Goal: Task Accomplishment & Management: Complete application form

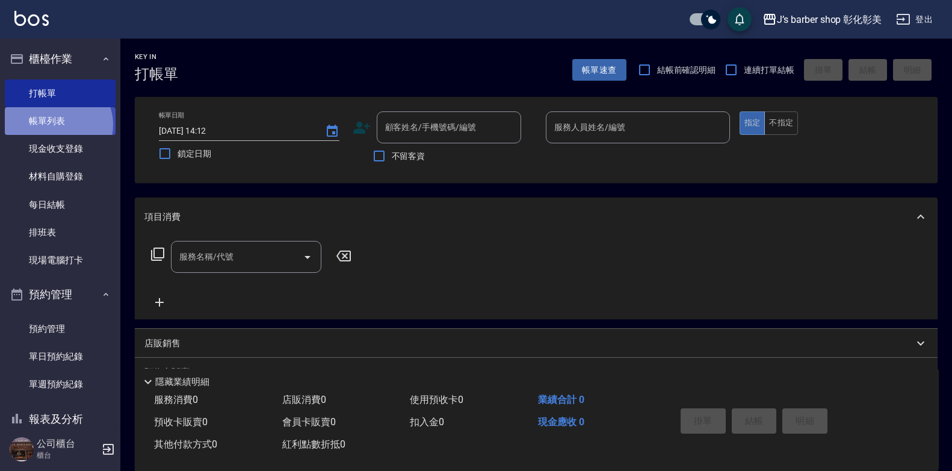
click at [57, 125] on link "帳單列表" at bounding box center [60, 121] width 111 height 28
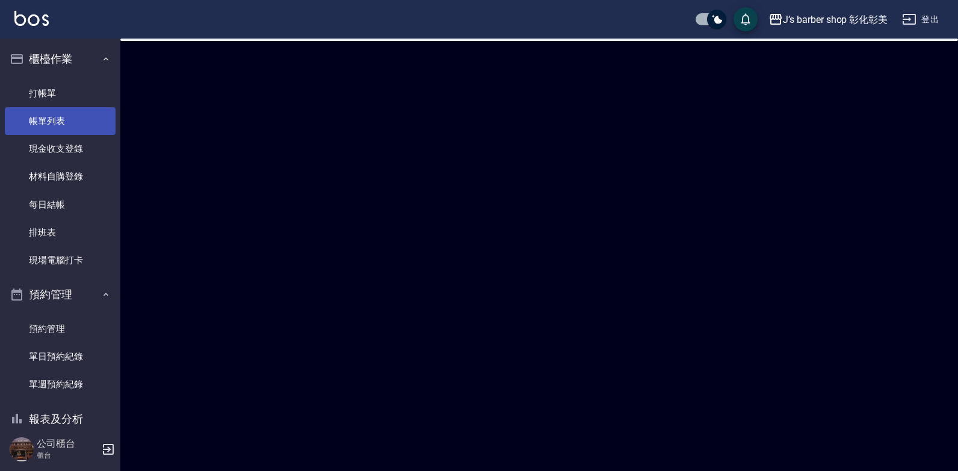
click at [57, 120] on link "帳單列表" at bounding box center [60, 121] width 111 height 28
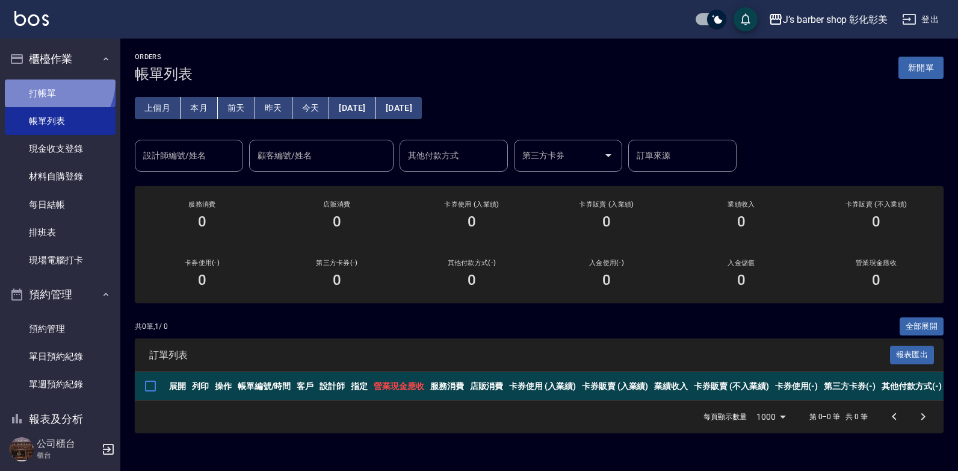
click at [51, 81] on link "打帳單" at bounding box center [60, 93] width 111 height 28
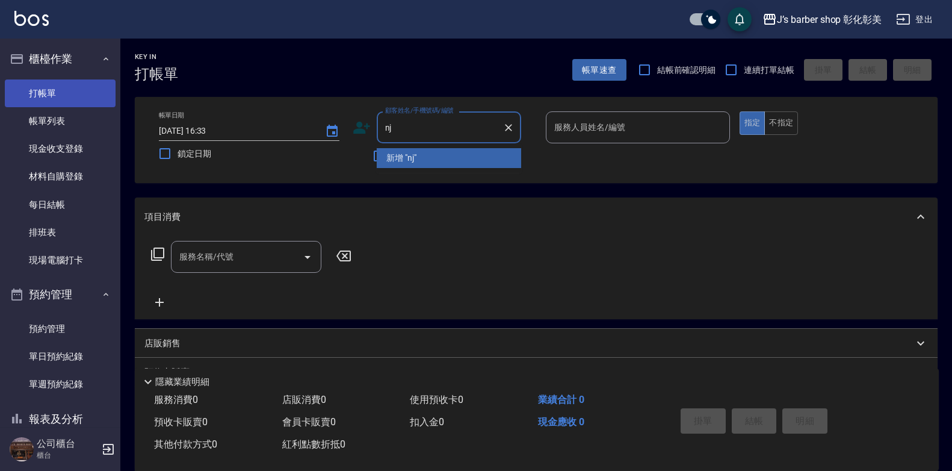
type input "n"
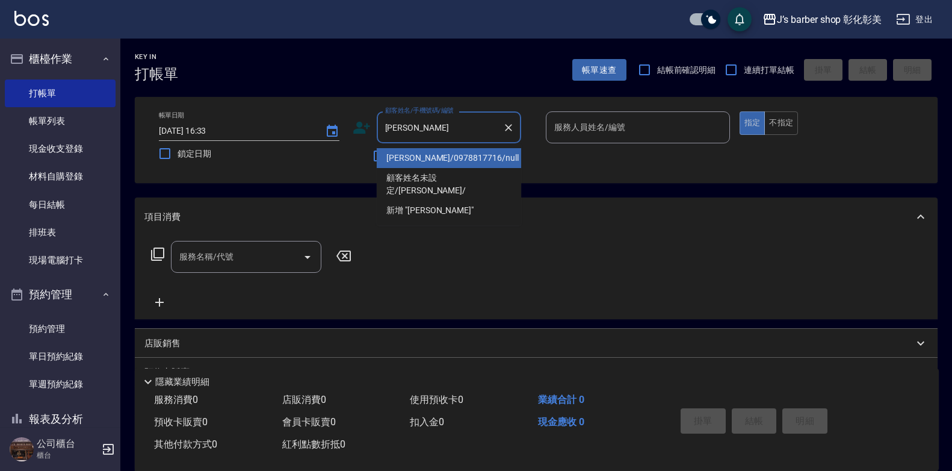
click at [447, 157] on li "[PERSON_NAME]/0978817716/null" at bounding box center [449, 158] width 144 height 20
type input "[PERSON_NAME]/0978817716/null"
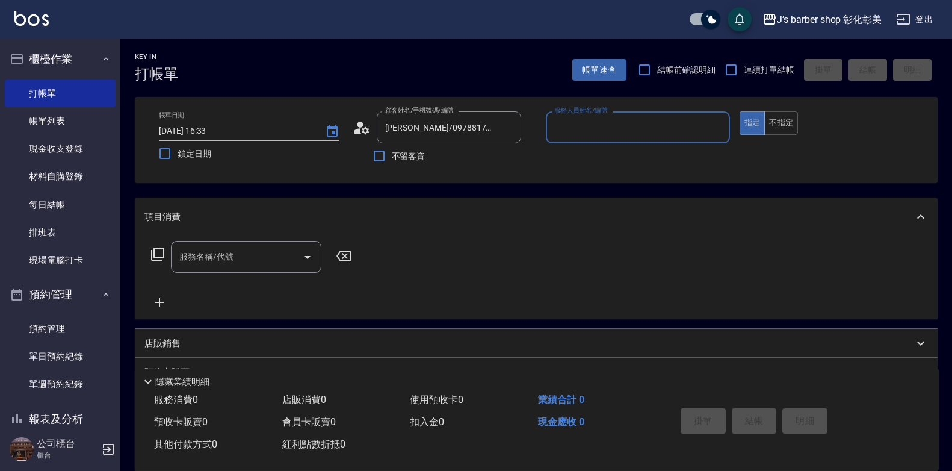
type input "LUNA(無代號)"
click at [270, 241] on div "服務名稱/代號 服務名稱/代號" at bounding box center [536, 277] width 803 height 83
click at [265, 263] on input "服務名稱/代號" at bounding box center [237, 256] width 122 height 21
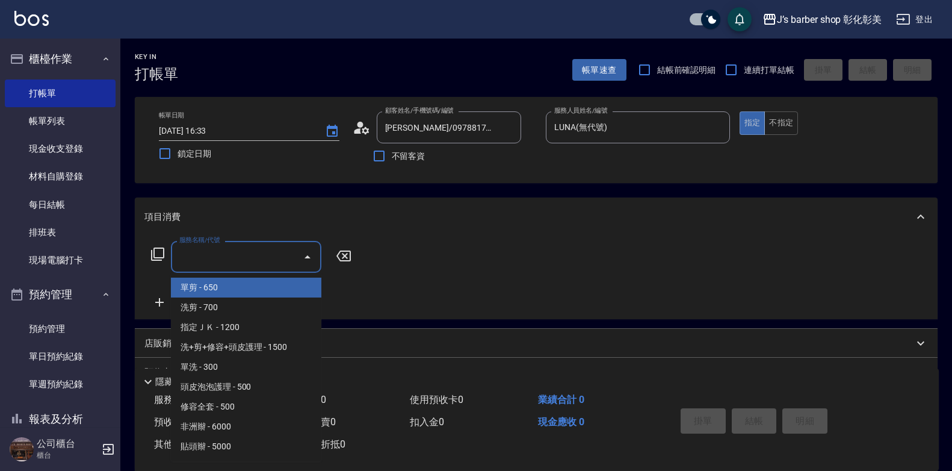
click at [265, 263] on input "服務名稱/代號" at bounding box center [237, 256] width 122 height 21
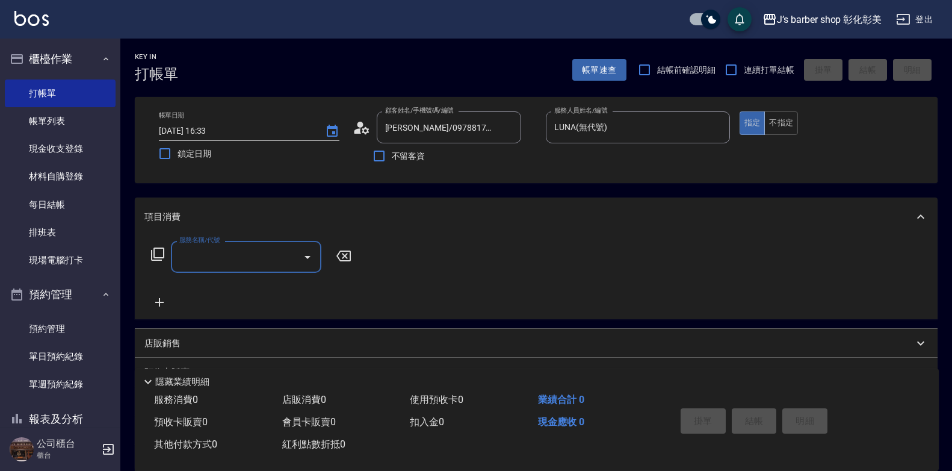
click at [271, 268] on div "服務名稱/代號" at bounding box center [246, 257] width 150 height 32
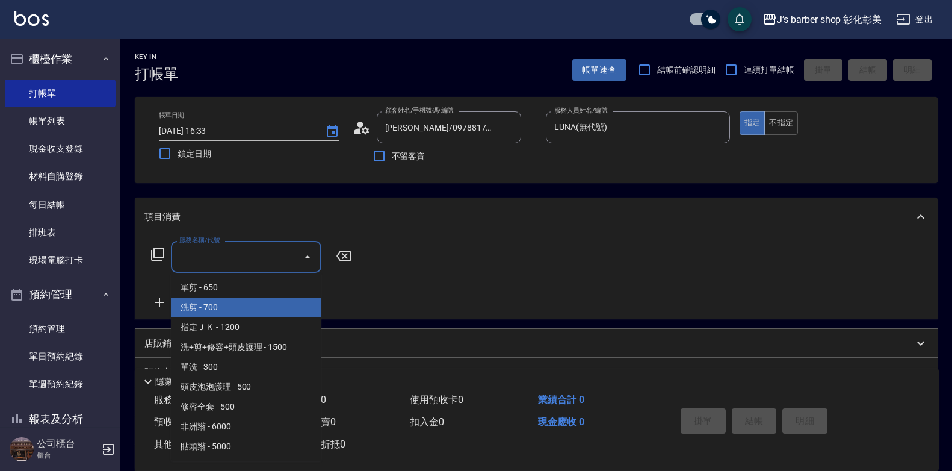
click at [277, 314] on span "洗剪 - 700" at bounding box center [246, 307] width 150 height 20
type input "洗剪(101)"
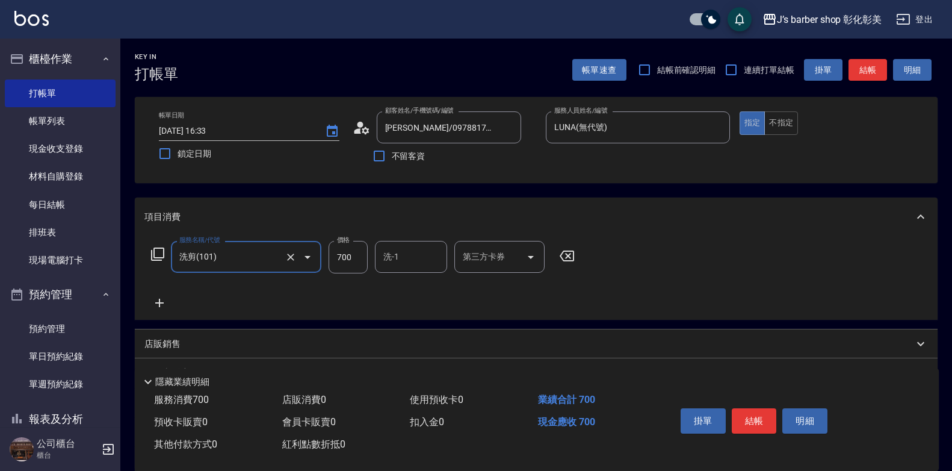
click at [330, 263] on input "700" at bounding box center [348, 257] width 39 height 33
click at [423, 243] on div "洗-1" at bounding box center [411, 257] width 72 height 32
type input "800"
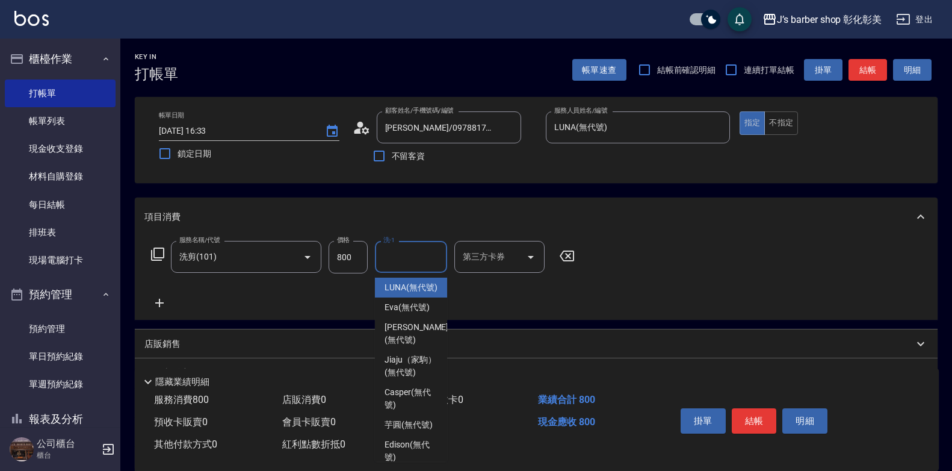
click at [426, 287] on span "LUNA (無代號)" at bounding box center [411, 287] width 53 height 13
type input "LUNA(無代號)"
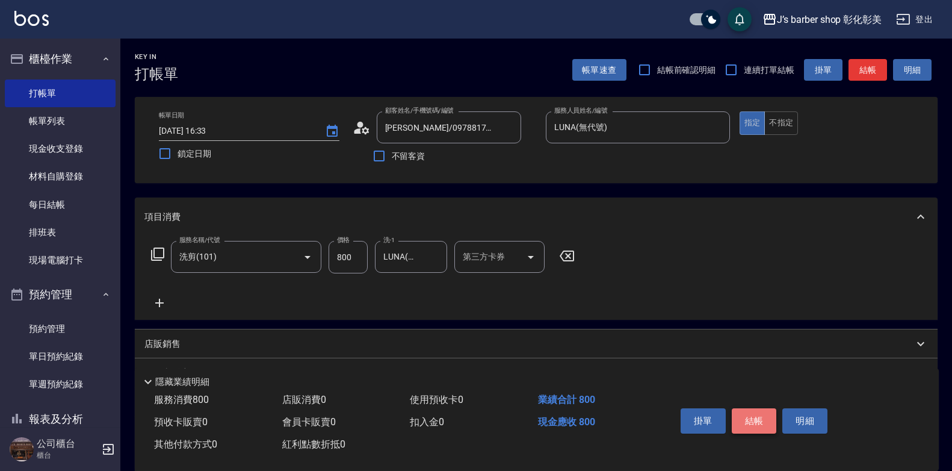
click at [750, 411] on button "結帳" at bounding box center [754, 420] width 45 height 25
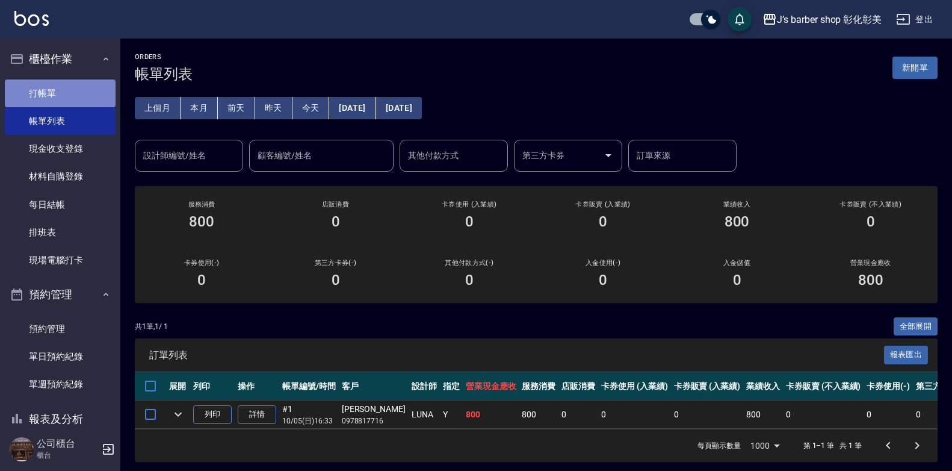
click at [74, 98] on link "打帳單" at bounding box center [60, 93] width 111 height 28
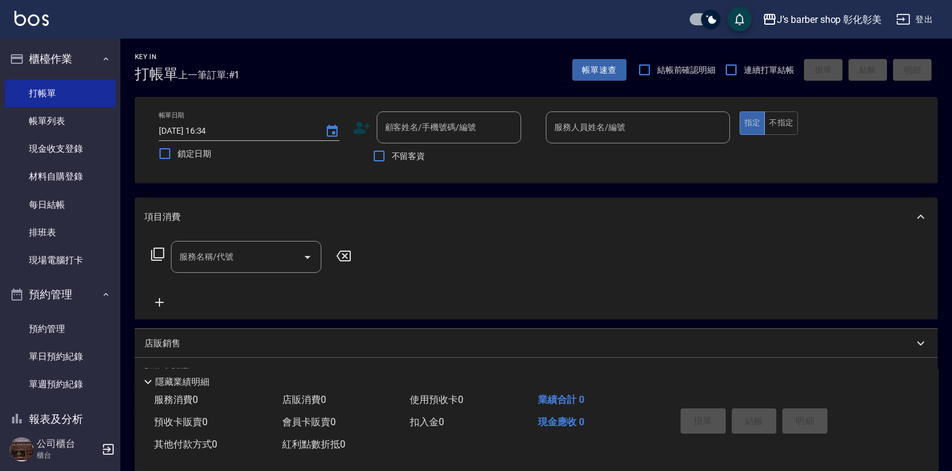
click at [427, 153] on div "不留客資" at bounding box center [437, 155] width 169 height 25
click at [382, 157] on input "不留客資" at bounding box center [379, 155] width 25 height 25
checkbox input "true"
click at [600, 129] on input "服務人員姓名/編號" at bounding box center [637, 127] width 173 height 21
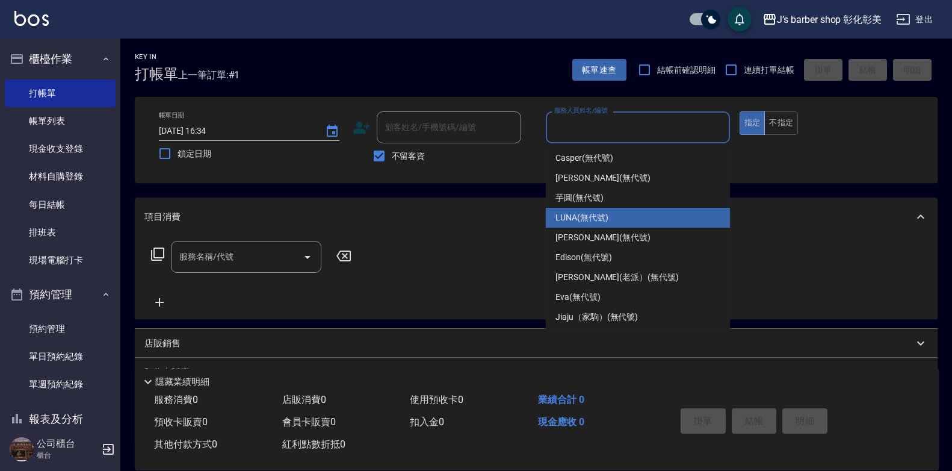
click at [611, 222] on div "LUNA (無代號)" at bounding box center [638, 218] width 184 height 20
type input "LUNA(無代號)"
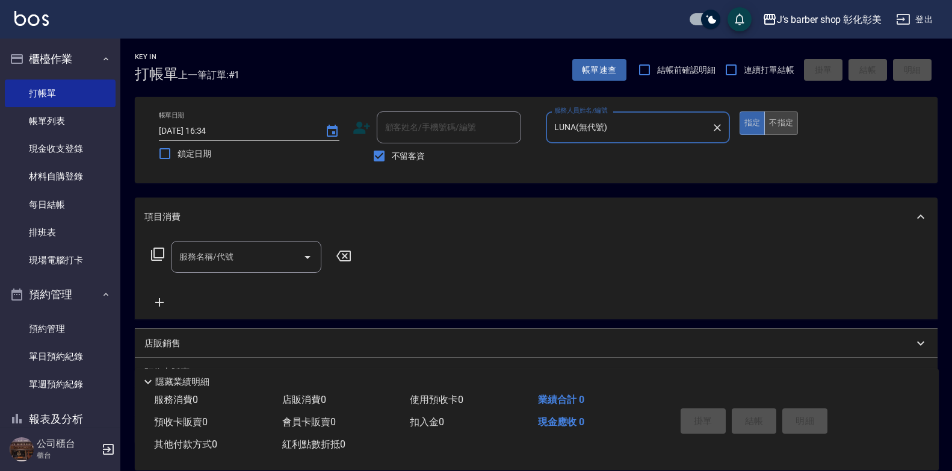
click at [782, 129] on button "不指定" at bounding box center [781, 122] width 34 height 23
drag, startPoint x: 212, startPoint y: 241, endPoint x: 215, endPoint y: 246, distance: 6.2
click at [212, 241] on div "服務名稱/代號" at bounding box center [246, 257] width 150 height 32
drag, startPoint x: 215, startPoint y: 246, endPoint x: 228, endPoint y: 261, distance: 20.0
click at [217, 248] on div "服務名稱/代號 服務名稱/代號" at bounding box center [246, 257] width 150 height 32
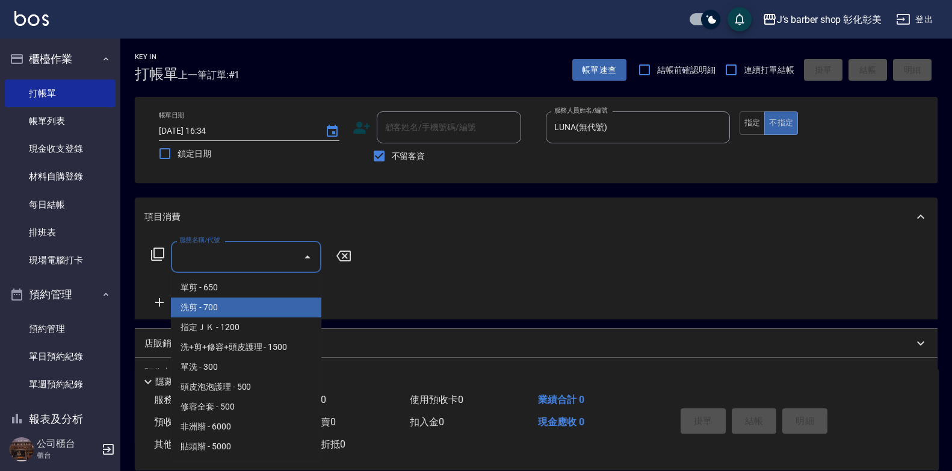
click at [232, 301] on span "洗剪 - 700" at bounding box center [246, 307] width 150 height 20
type input "洗剪(101)"
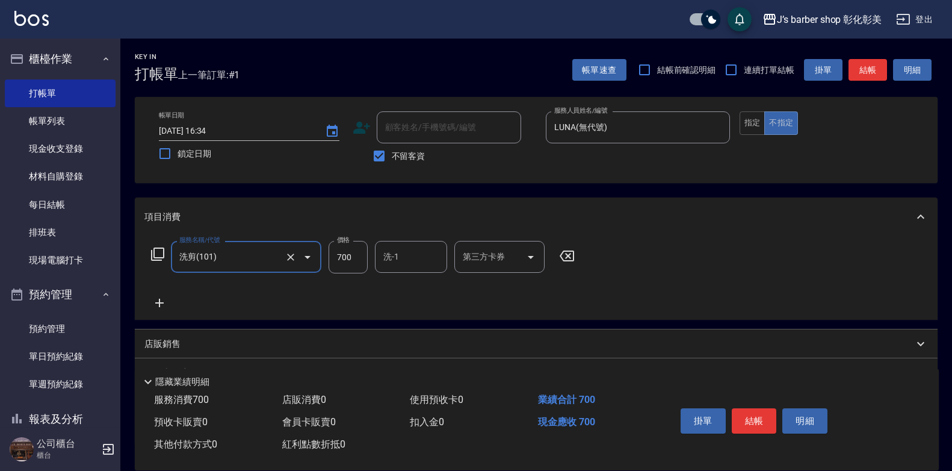
click at [355, 262] on input "700" at bounding box center [348, 257] width 39 height 33
type input "800"
click at [401, 258] on input "洗-1" at bounding box center [410, 256] width 61 height 21
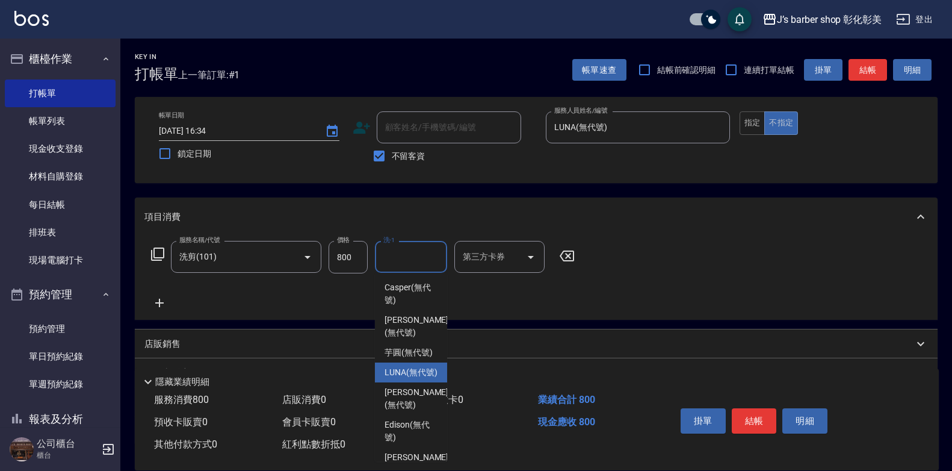
click at [411, 379] on span "LUNA (無代號)" at bounding box center [411, 372] width 53 height 13
type input "LUNA(無代號)"
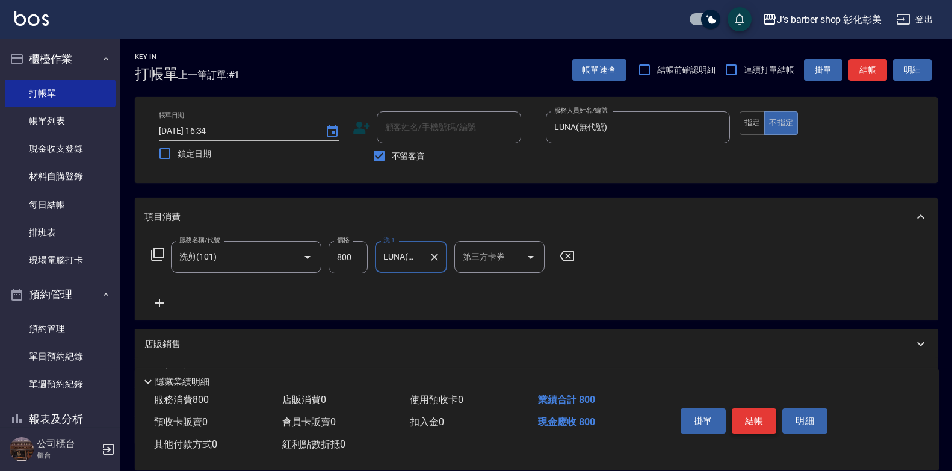
click at [765, 421] on button "結帳" at bounding box center [754, 420] width 45 height 25
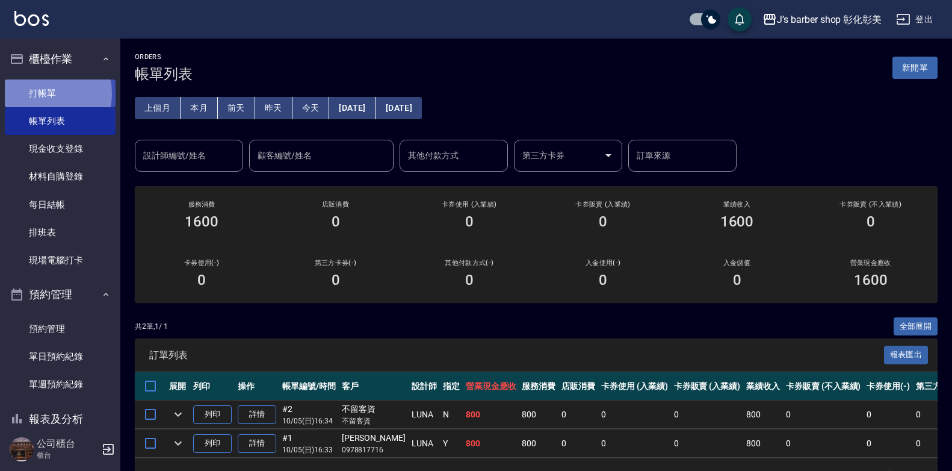
click at [39, 93] on link "打帳單" at bounding box center [60, 93] width 111 height 28
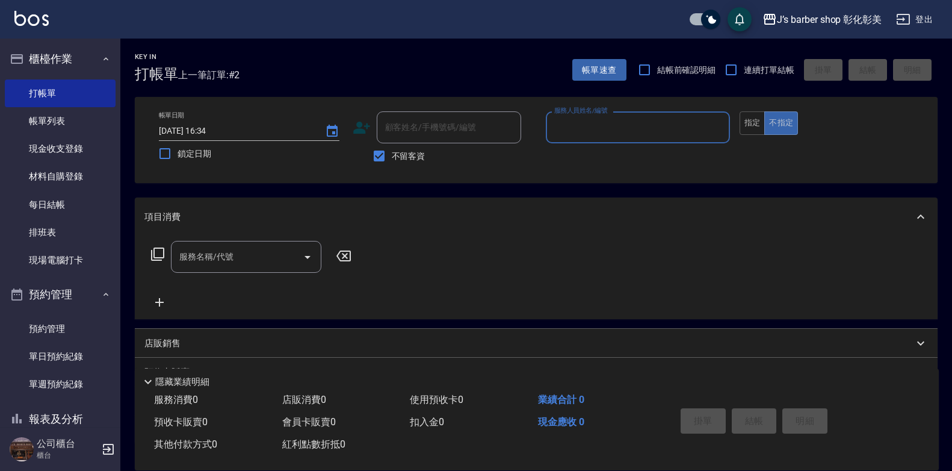
click at [209, 252] on div "服務名稱/代號 服務名稱/代號" at bounding box center [246, 257] width 150 height 32
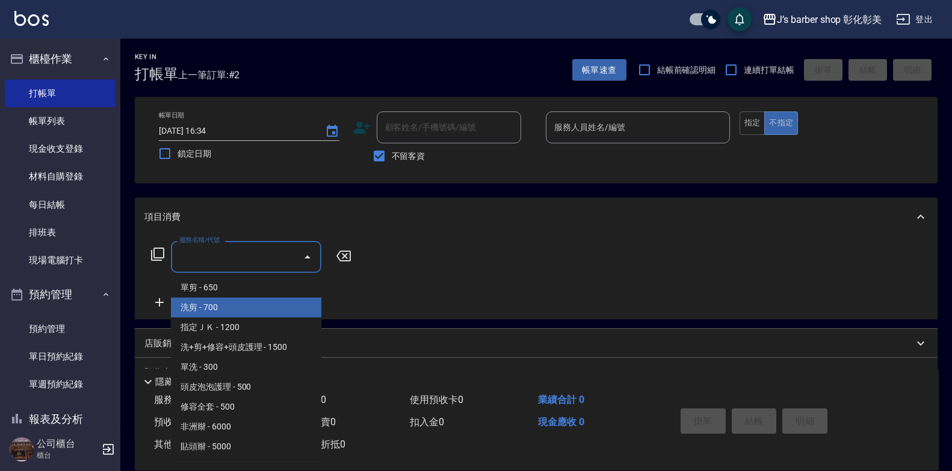
drag, startPoint x: 225, startPoint y: 305, endPoint x: 287, endPoint y: 272, distance: 70.0
click at [226, 305] on span "洗剪 - 700" at bounding box center [246, 307] width 150 height 20
type input "洗剪(101)"
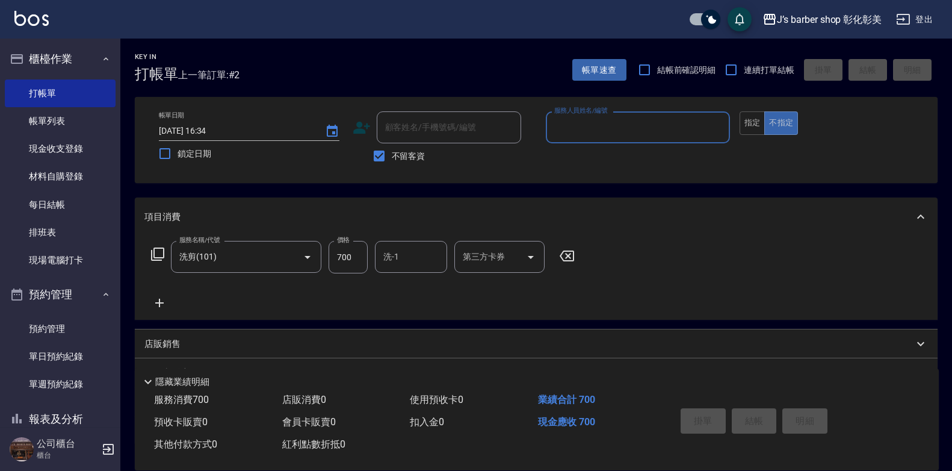
click at [353, 252] on input "700" at bounding box center [348, 257] width 39 height 33
type input "6"
type input "00"
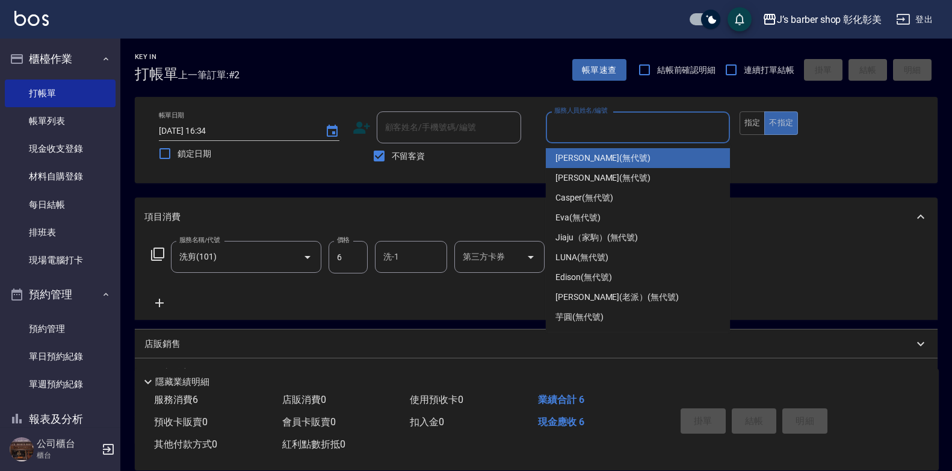
click at [614, 128] on input "服務人員姓名/編號" at bounding box center [637, 127] width 173 height 21
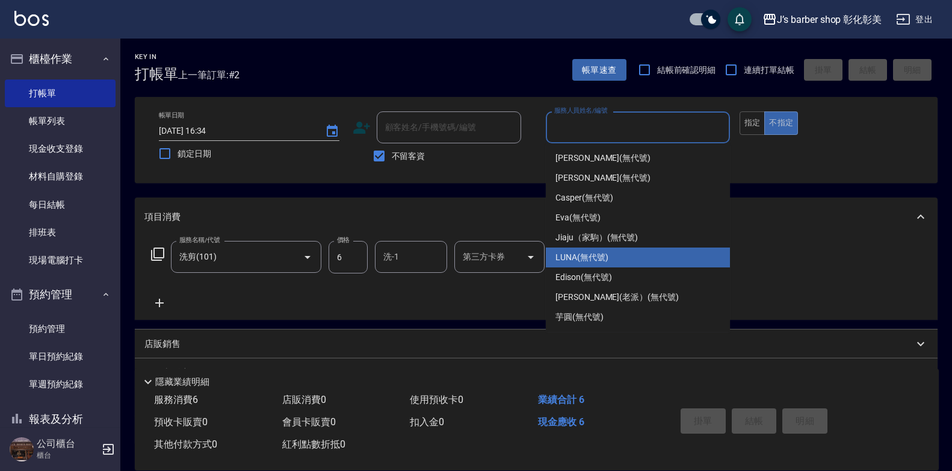
drag, startPoint x: 574, startPoint y: 251, endPoint x: 537, endPoint y: 262, distance: 38.5
click at [573, 251] on span "LUNA (無代號)" at bounding box center [582, 257] width 53 height 13
type input "LUNA(無代號)"
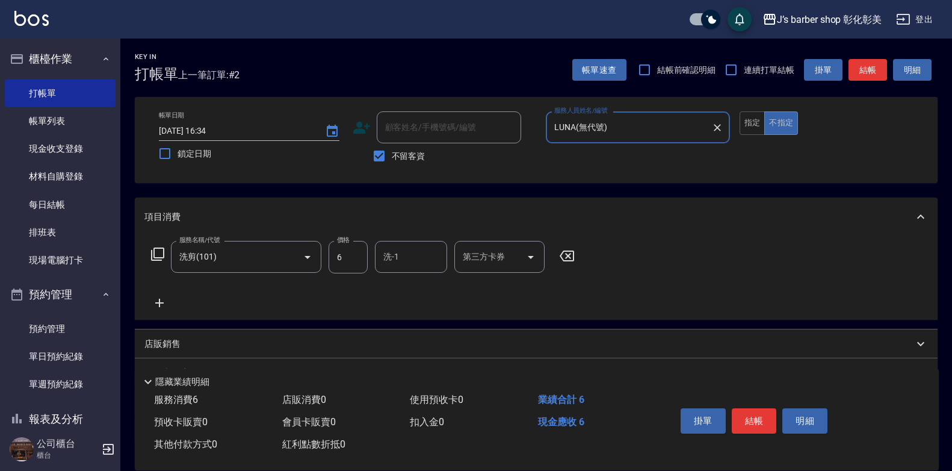
click at [364, 252] on input "6" at bounding box center [348, 257] width 39 height 33
type input "600"
click at [413, 252] on input "洗-1" at bounding box center [410, 256] width 61 height 21
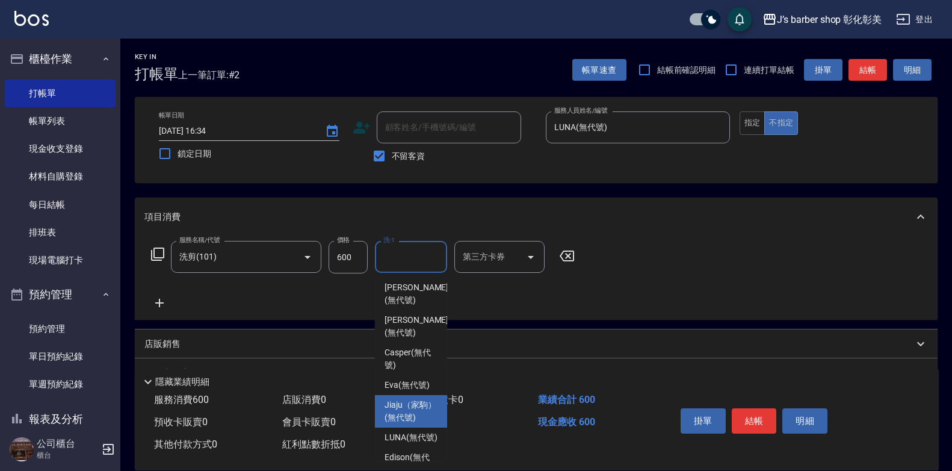
scroll to position [60, 0]
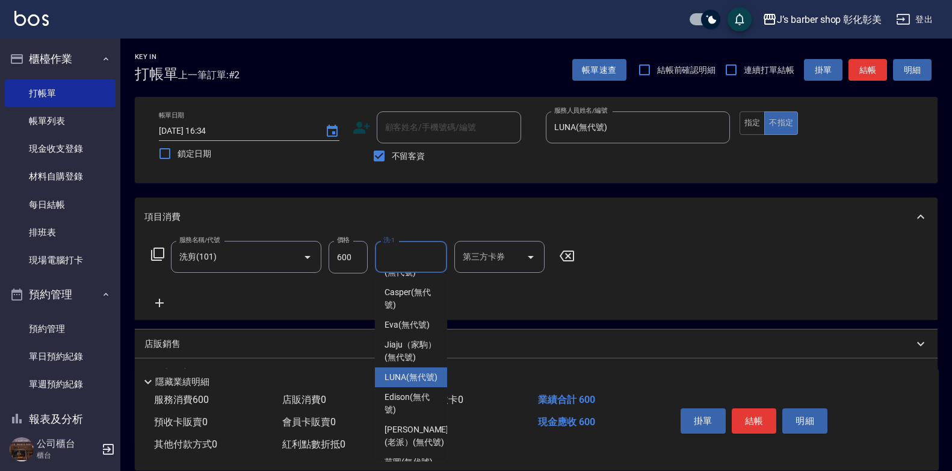
click at [410, 383] on span "LUNA (無代號)" at bounding box center [411, 377] width 53 height 13
type input "LUNA(無代號)"
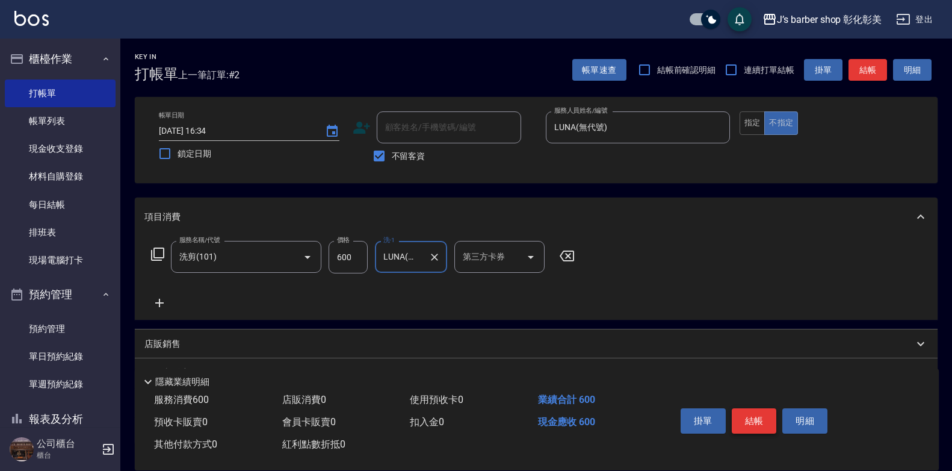
click at [751, 413] on button "結帳" at bounding box center [754, 420] width 45 height 25
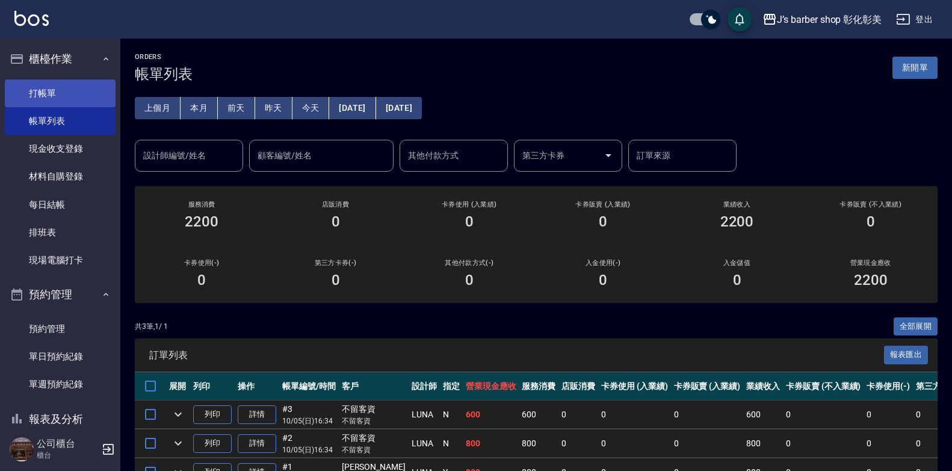
click at [61, 90] on link "打帳單" at bounding box center [60, 93] width 111 height 28
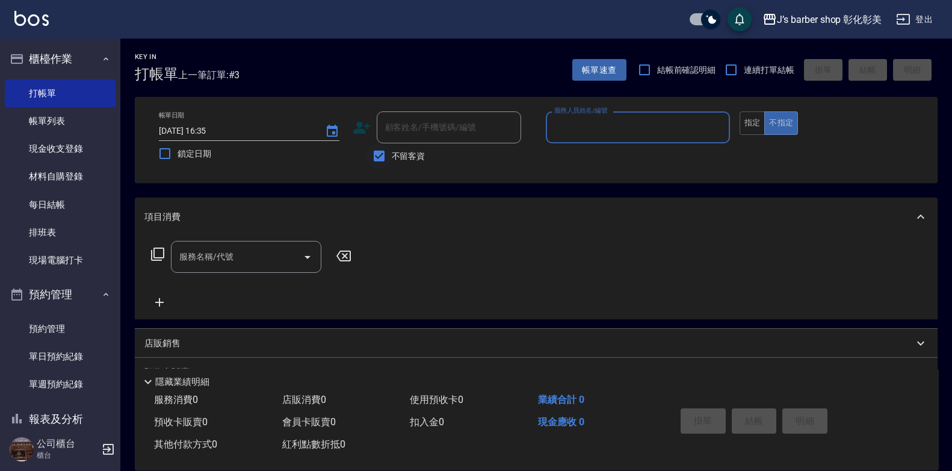
click at [388, 167] on input "不留客資" at bounding box center [379, 155] width 25 height 25
checkbox input "false"
click at [442, 131] on div "顧客姓名/手機號碼/編號 顧客姓名/手機號碼/編號" at bounding box center [449, 127] width 144 height 32
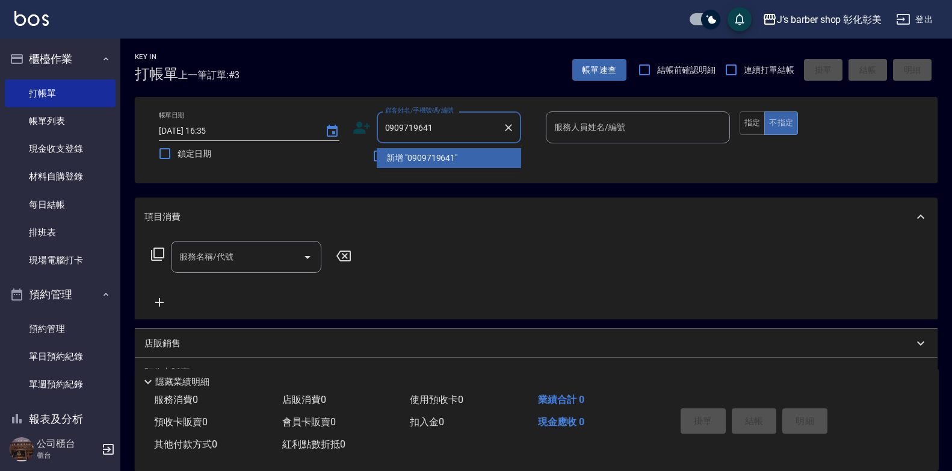
click at [486, 158] on li "新增 "0909719641"" at bounding box center [449, 158] width 144 height 20
type input "0909719641"
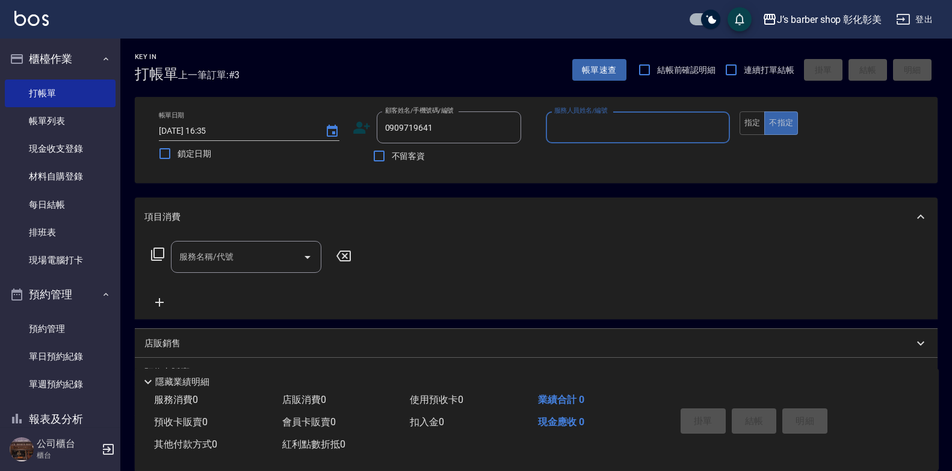
click at [602, 132] on input "服務人員姓名/編號" at bounding box center [637, 127] width 173 height 21
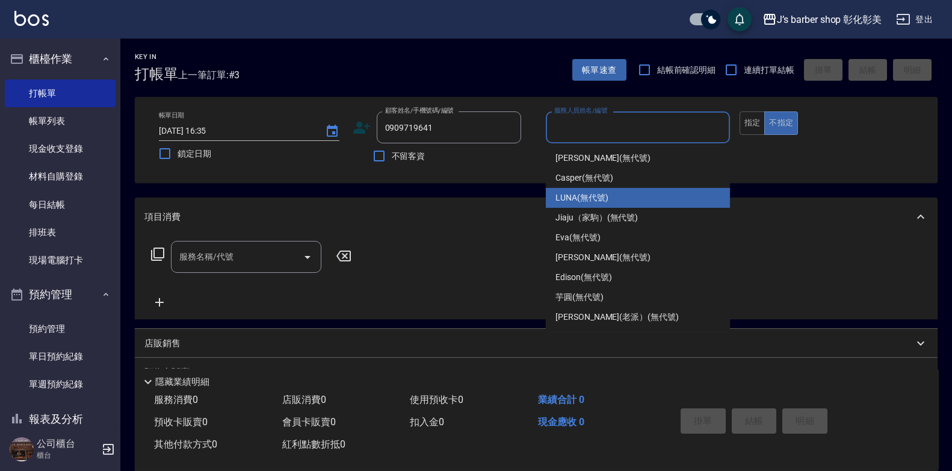
click at [600, 198] on span "LUNA (無代號)" at bounding box center [582, 197] width 53 height 13
click at [600, 198] on div "項目消費" at bounding box center [536, 216] width 803 height 39
type input "LUNA(無代號)"
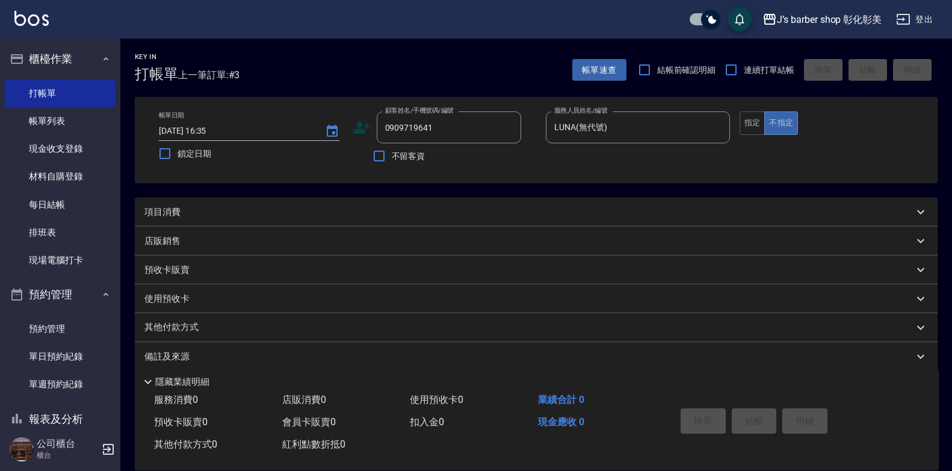
click at [366, 132] on icon at bounding box center [362, 128] width 18 height 18
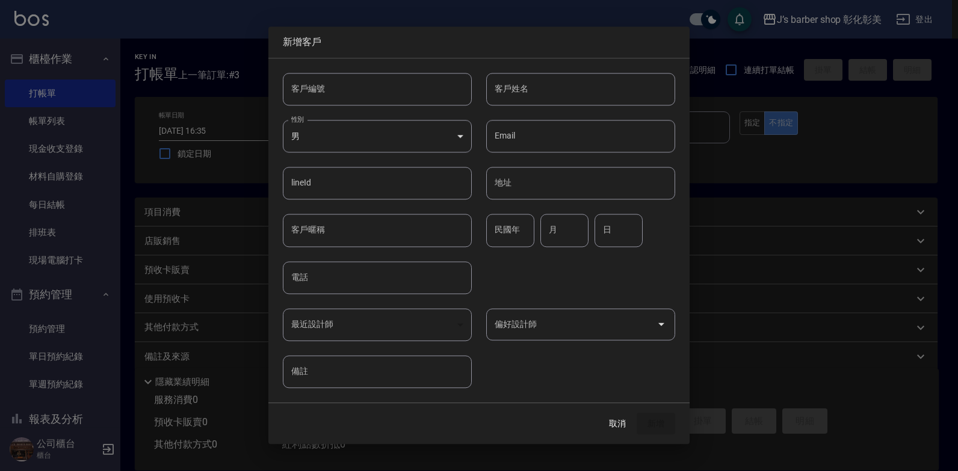
type input "0909719641"
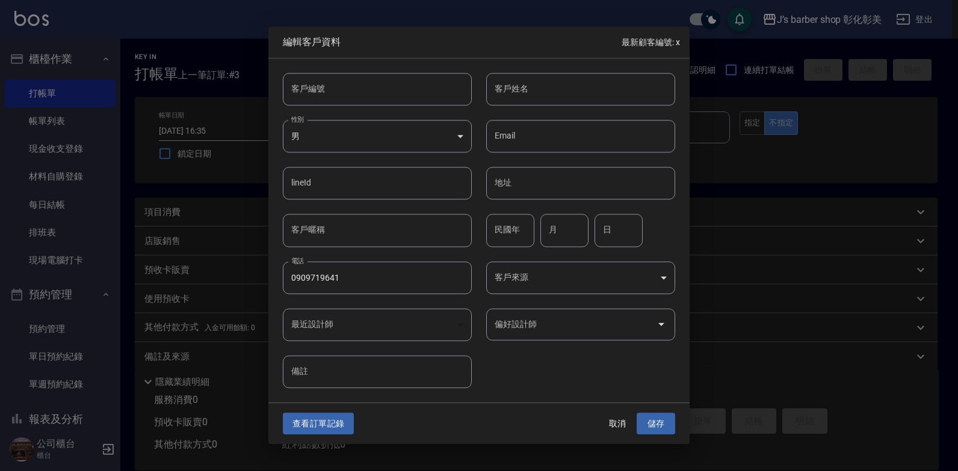
click at [549, 87] on input "客戶姓名" at bounding box center [580, 89] width 189 height 33
type input "[PERSON_NAME]"
click at [658, 436] on div "查看訂單記錄 取消 儲存" at bounding box center [478, 424] width 421 height 42
click at [666, 421] on button "儲存" at bounding box center [656, 423] width 39 height 22
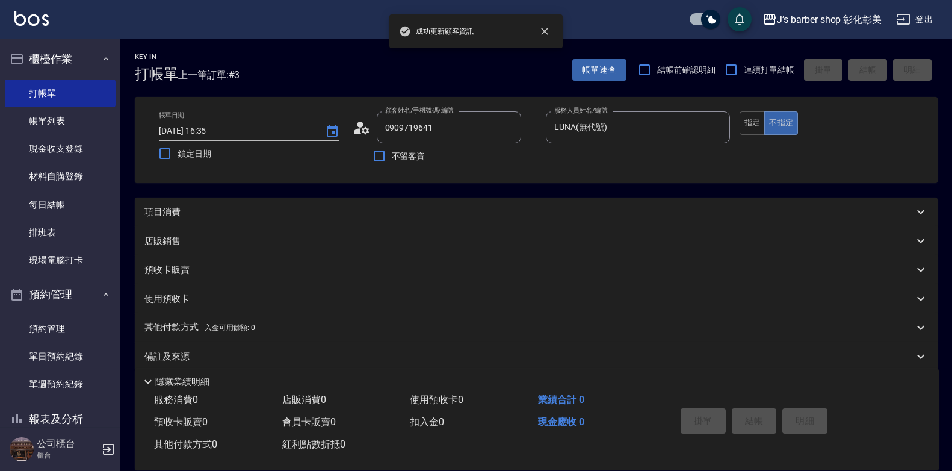
drag, startPoint x: 264, startPoint y: 196, endPoint x: 264, endPoint y: 203, distance: 7.8
click at [264, 196] on div "Key In 打帳單 上一筆訂單:#3 帳單速查 結帳前確認明細 連續打單結帳 掛單 結帳 明細 帳單日期 [DATE] 16:35 鎖定日期 顧客姓名/手機…" at bounding box center [536, 263] width 832 height 448
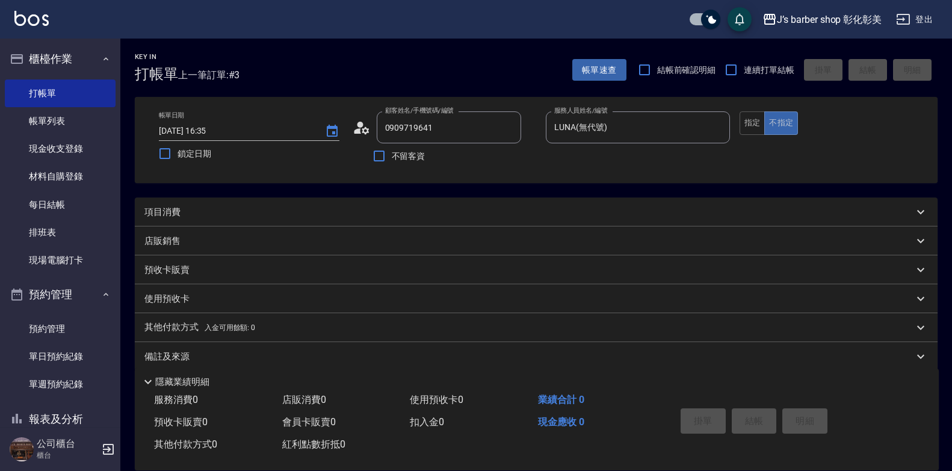
click at [264, 205] on div "項目消費" at bounding box center [536, 211] width 803 height 29
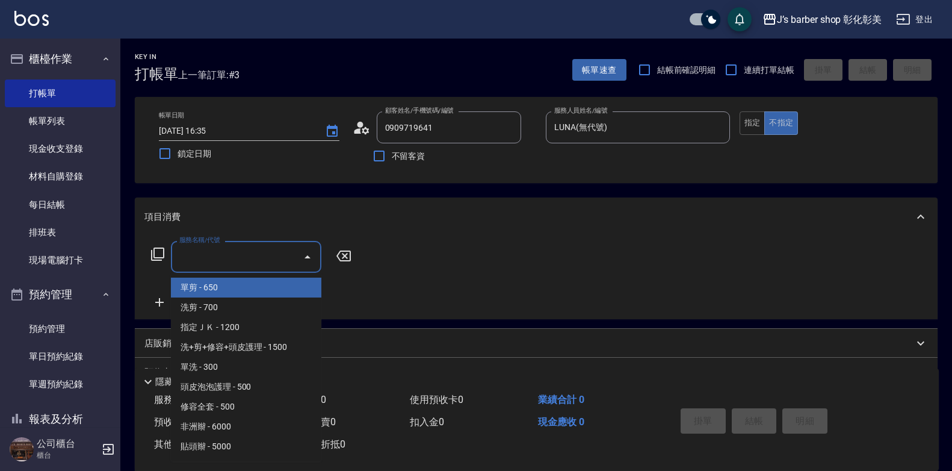
click at [193, 250] on input "服務名稱/代號" at bounding box center [237, 256] width 122 height 21
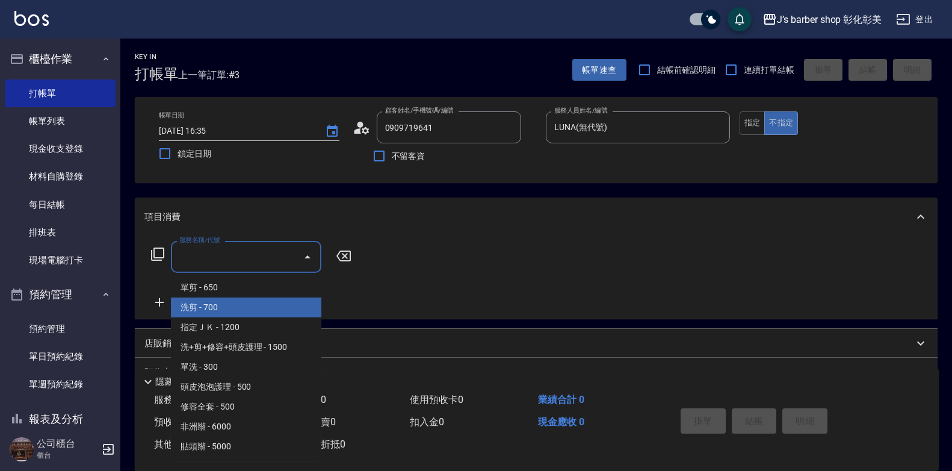
click at [241, 305] on span "洗剪 - 700" at bounding box center [246, 307] width 150 height 20
type input "洗剪(101)"
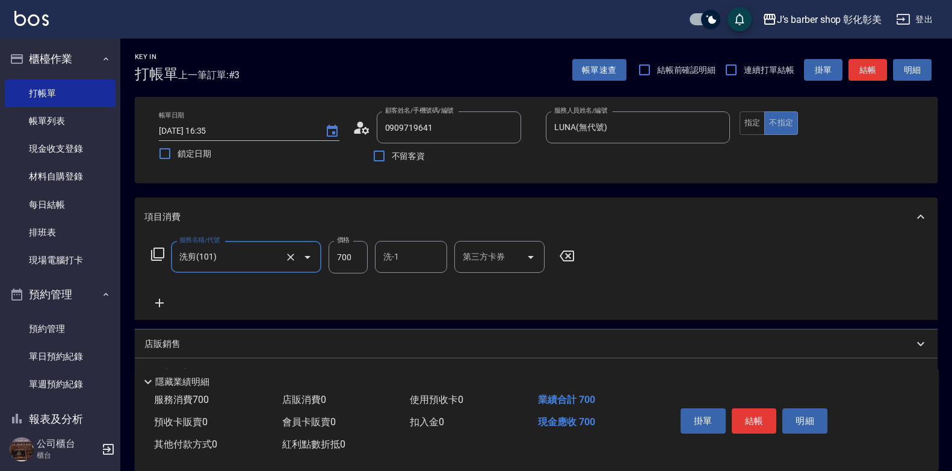
click at [365, 260] on input "700" at bounding box center [348, 257] width 39 height 33
click at [365, 260] on input "800" at bounding box center [348, 257] width 39 height 33
drag, startPoint x: 365, startPoint y: 260, endPoint x: 382, endPoint y: 262, distance: 17.0
click at [365, 260] on input "800" at bounding box center [348, 257] width 39 height 33
type input "800"
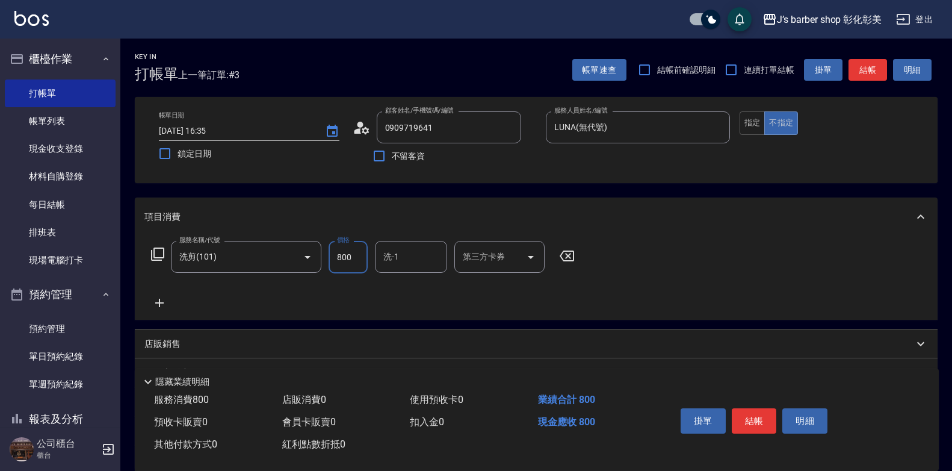
click at [386, 262] on div "洗-1 洗-1" at bounding box center [411, 257] width 72 height 32
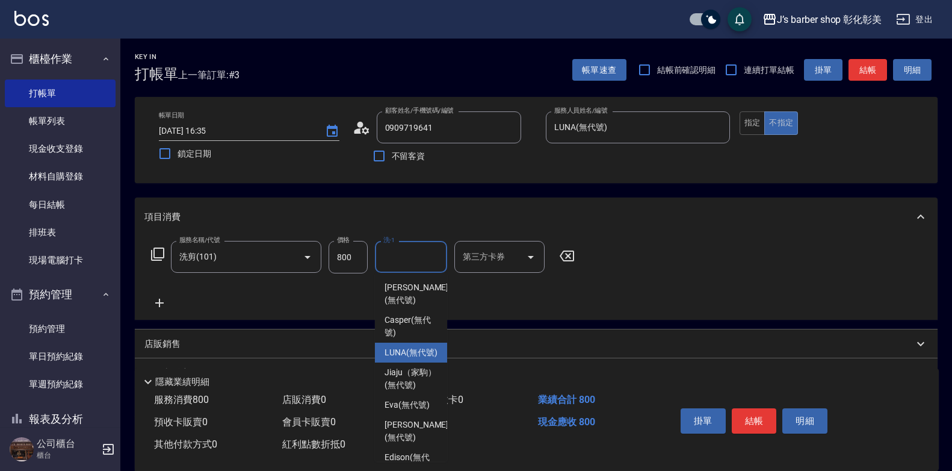
click at [425, 359] on span "LUNA (無代號)" at bounding box center [411, 352] width 53 height 13
type input "LUNA(無代號)"
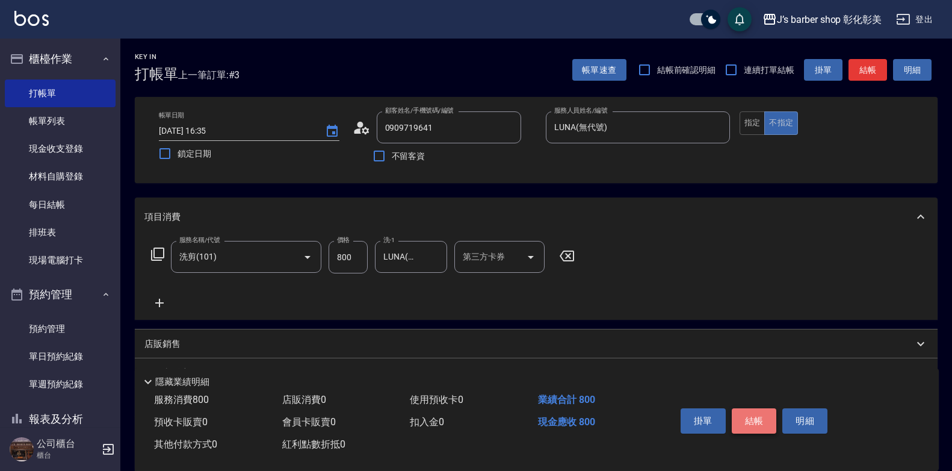
click at [757, 415] on button "結帳" at bounding box center [754, 420] width 45 height 25
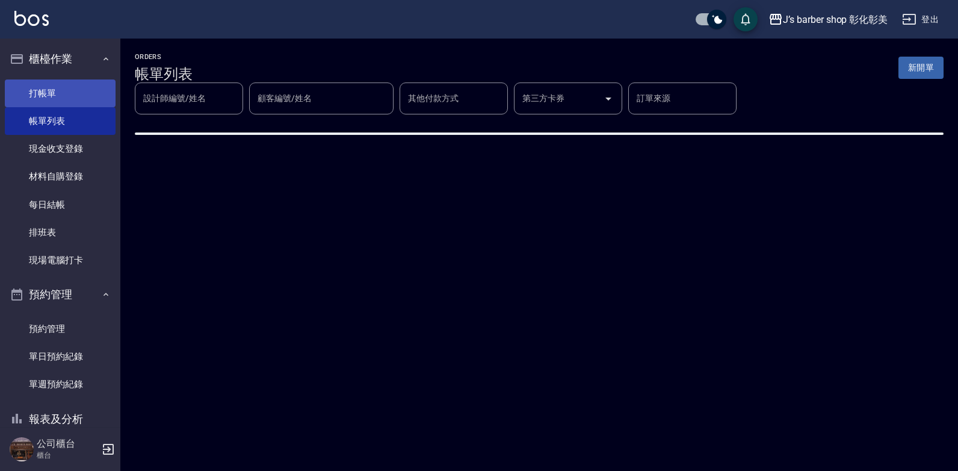
click at [24, 87] on link "打帳單" at bounding box center [60, 93] width 111 height 28
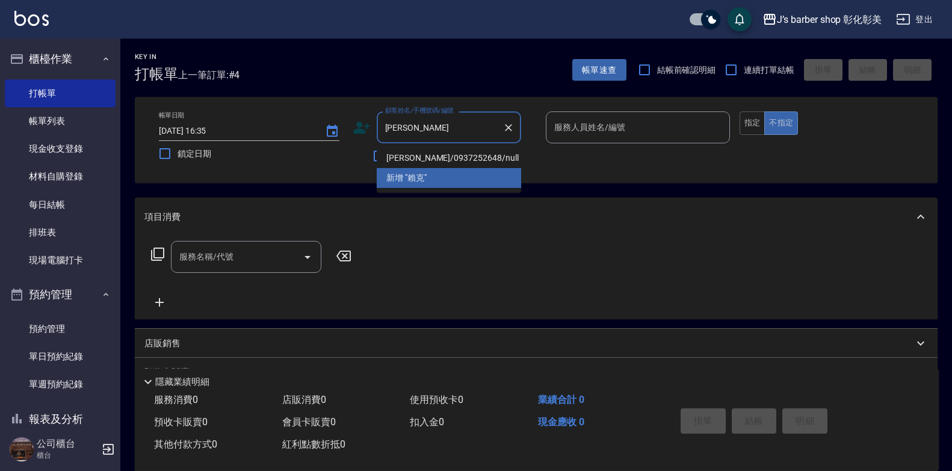
click at [475, 155] on li "[PERSON_NAME]/0937252648/null" at bounding box center [449, 158] width 144 height 20
click at [475, 155] on div "不留客資" at bounding box center [437, 155] width 169 height 25
type input "[PERSON_NAME]/0937252648/null"
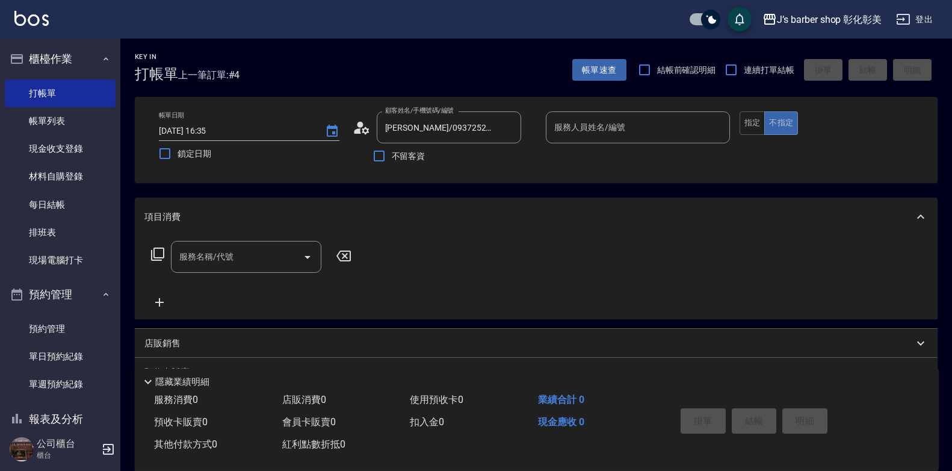
click at [450, 155] on div "不留客資" at bounding box center [437, 155] width 169 height 25
click at [584, 128] on div "服務人員姓名/編號 服務人員姓名/編號" at bounding box center [638, 127] width 184 height 32
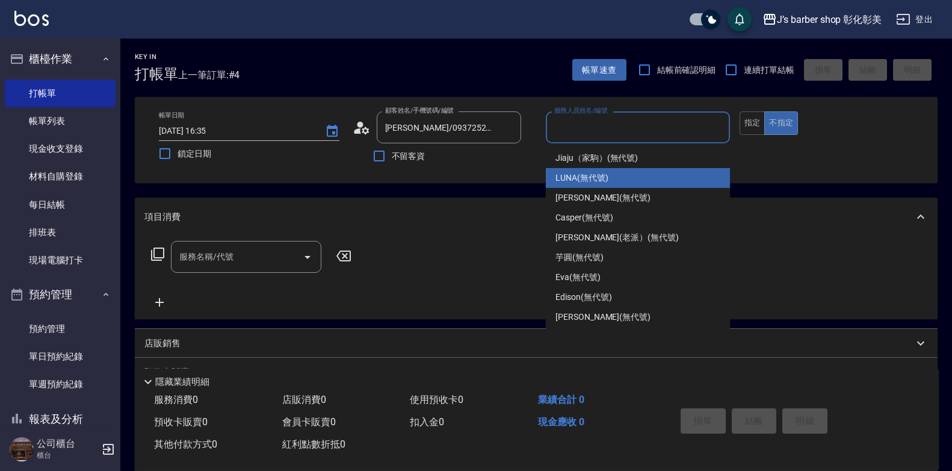
click at [605, 184] on span "LUNA (無代號)" at bounding box center [582, 178] width 53 height 13
type input "LUNA(無代號)"
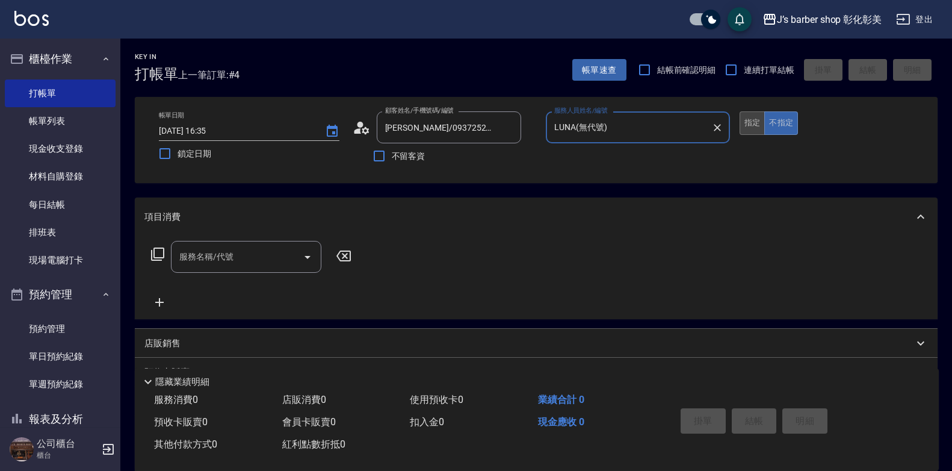
click at [760, 119] on button "指定" at bounding box center [753, 122] width 26 height 23
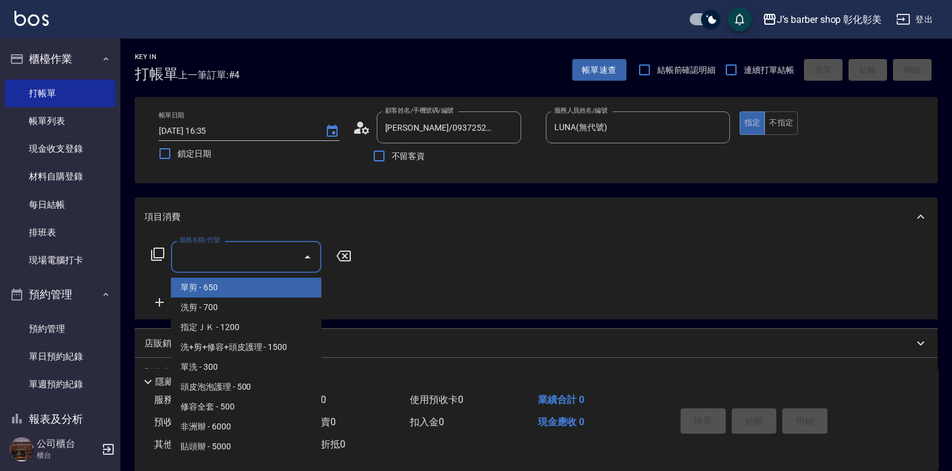
click at [217, 255] on input "服務名稱/代號" at bounding box center [237, 256] width 122 height 21
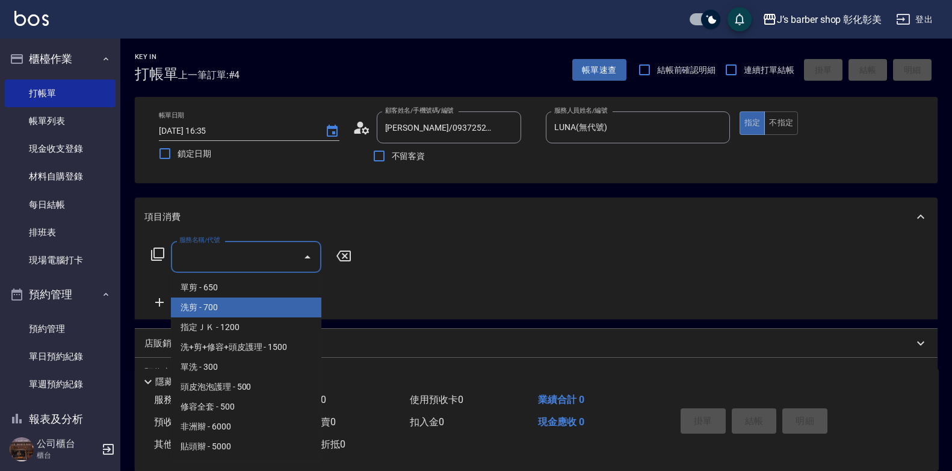
click at [232, 316] on span "洗剪 - 700" at bounding box center [246, 307] width 150 height 20
type input "洗剪(101)"
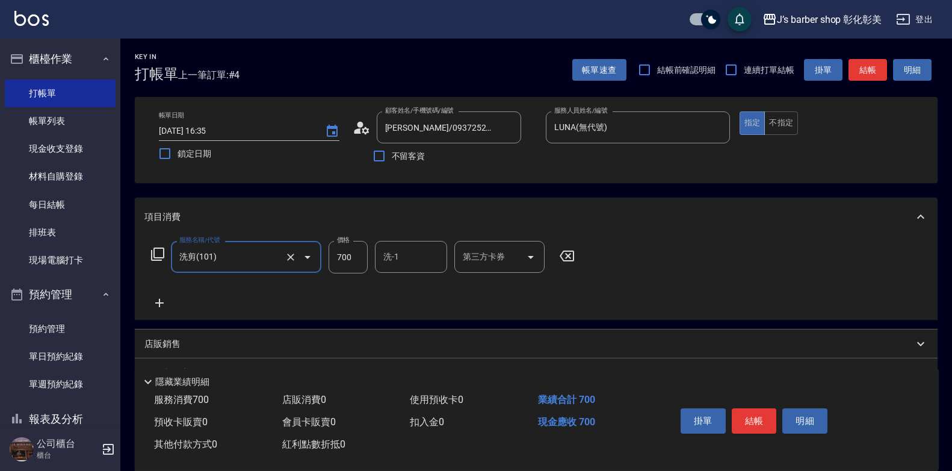
click at [351, 267] on input "700" at bounding box center [348, 257] width 39 height 33
type input "600"
click at [415, 250] on input "洗-1" at bounding box center [410, 256] width 61 height 21
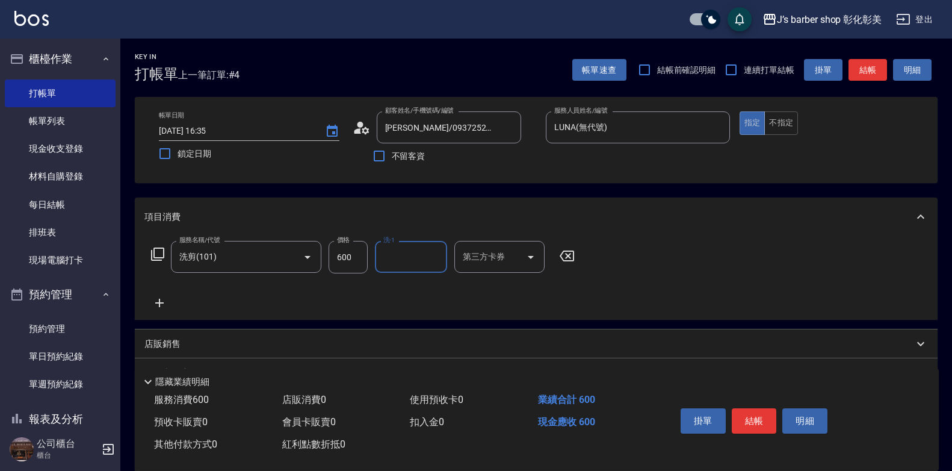
click at [418, 252] on input "洗-1" at bounding box center [410, 256] width 61 height 21
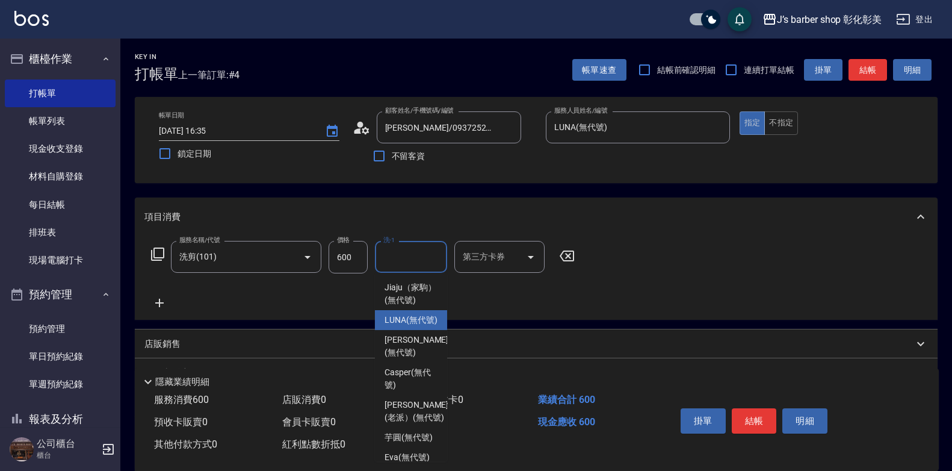
click at [423, 326] on span "LUNA (無代號)" at bounding box center [411, 320] width 53 height 13
type input "LUNA(無代號)"
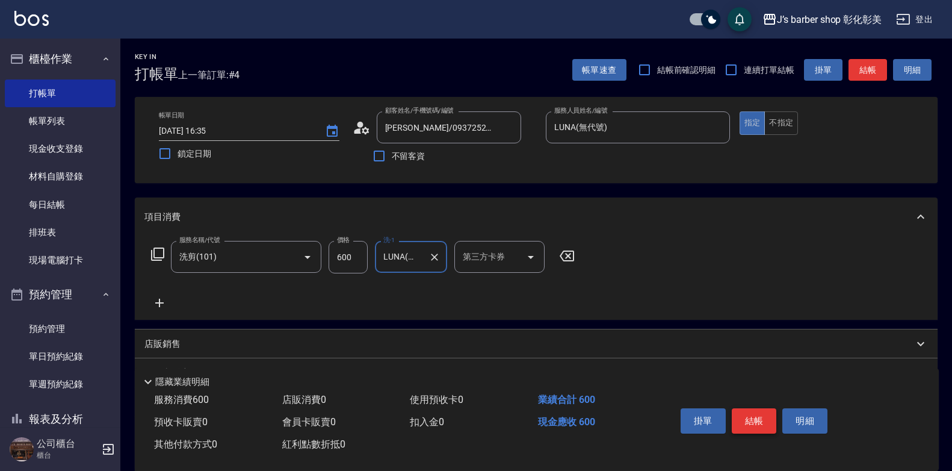
click at [745, 408] on button "結帳" at bounding box center [754, 420] width 45 height 25
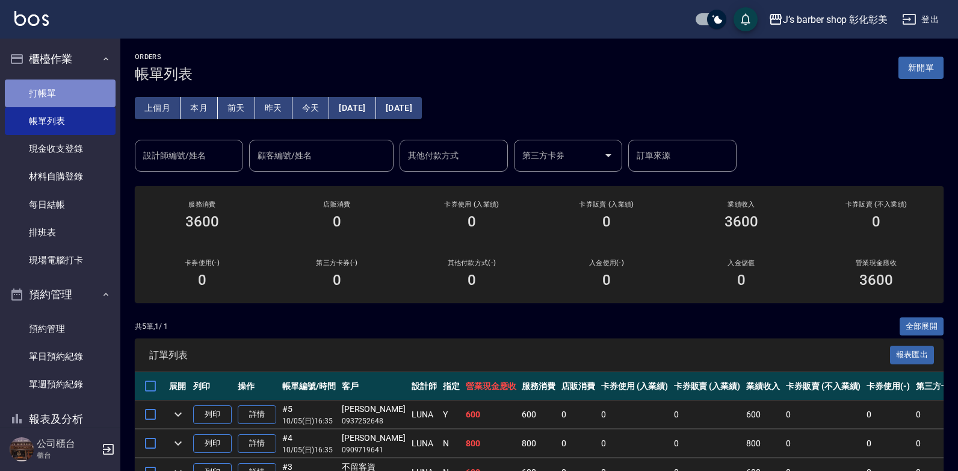
click at [66, 97] on link "打帳單" at bounding box center [60, 93] width 111 height 28
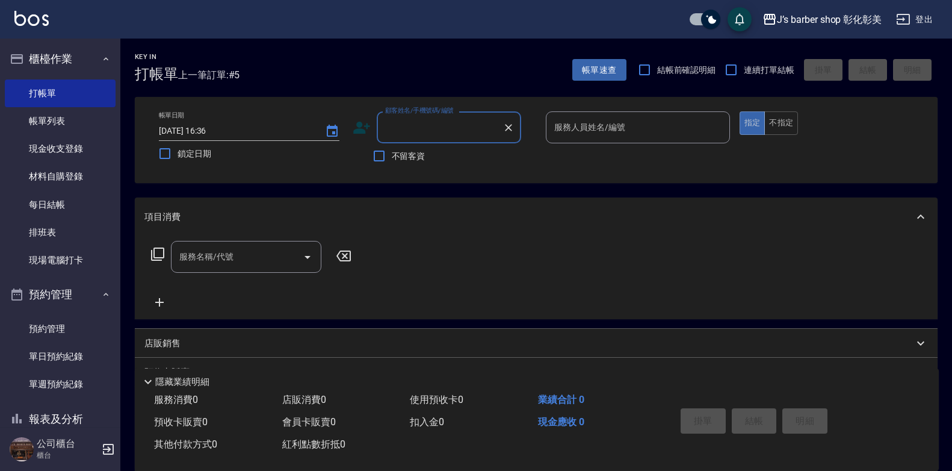
click at [442, 131] on input "顧客姓名/手機號碼/編號" at bounding box center [440, 127] width 116 height 21
click at [479, 153] on li "錢💰/0981287087/null" at bounding box center [449, 158] width 144 height 20
type input "錢💰/0981287087/null"
click at [639, 123] on input "服務人員姓名/編號" at bounding box center [637, 127] width 173 height 21
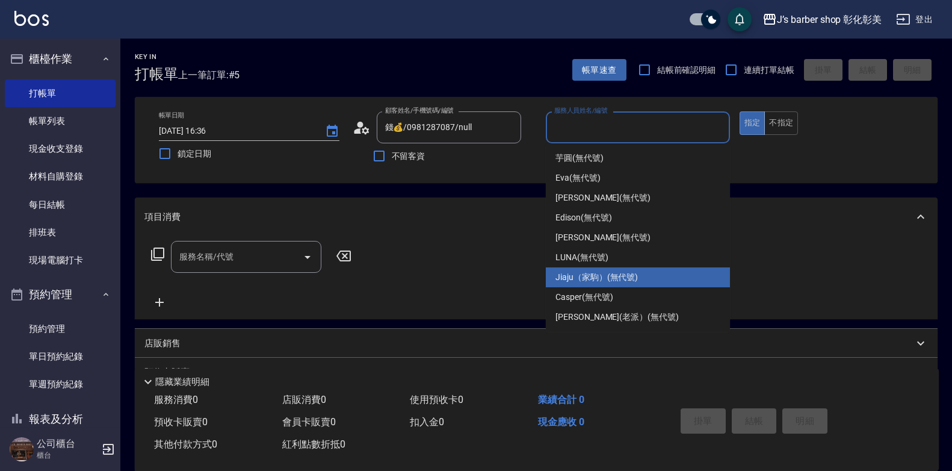
click at [589, 273] on span "Jiaju（家駒） (無代號)" at bounding box center [597, 277] width 82 height 13
type input "Jiaju（家駒）(無代號)"
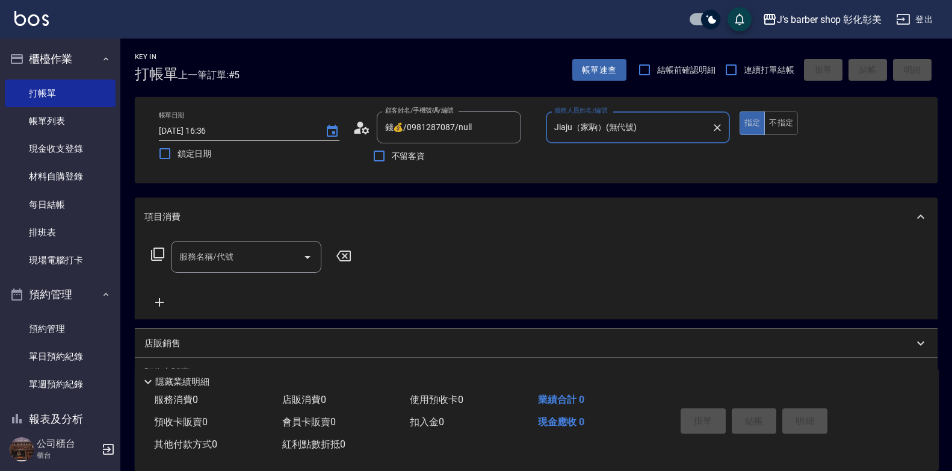
click at [589, 273] on div "服務名稱/代號 服務名稱/代號" at bounding box center [536, 277] width 803 height 83
click at [231, 262] on div "服務名稱/代號 服務名稱/代號" at bounding box center [246, 257] width 150 height 32
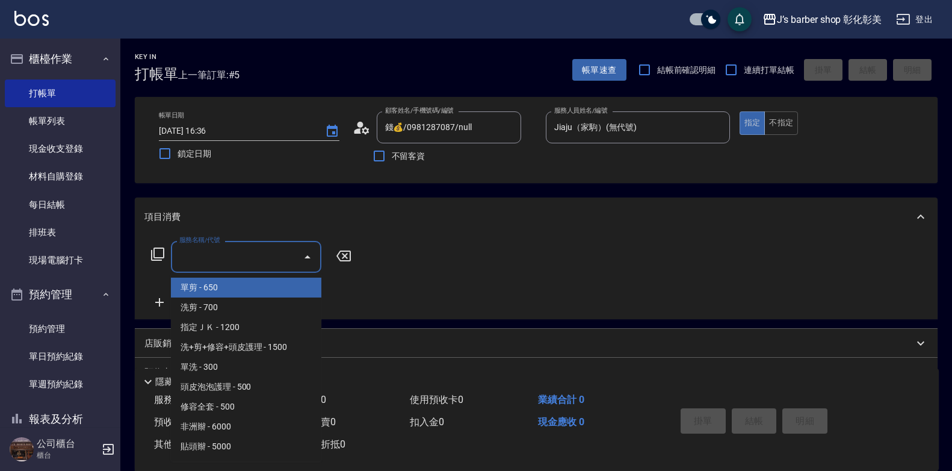
click at [220, 244] on label "服務名稱/代號" at bounding box center [199, 239] width 40 height 9
click at [231, 262] on input "服務名稱/代號" at bounding box center [237, 256] width 122 height 21
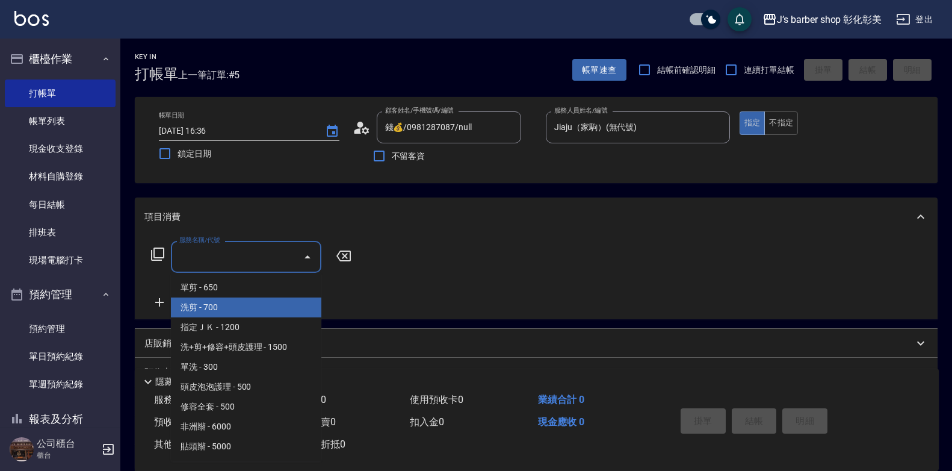
click at [231, 309] on span "洗剪 - 700" at bounding box center [246, 307] width 150 height 20
click at [231, 309] on div "服務名稱/代號 服務名稱/代號" at bounding box center [251, 275] width 214 height 69
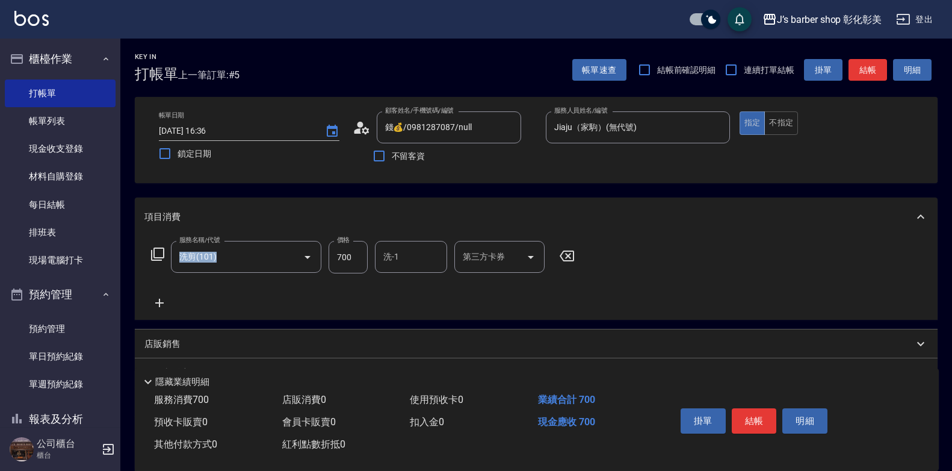
drag, startPoint x: 237, startPoint y: 306, endPoint x: 356, endPoint y: 249, distance: 133.0
click at [356, 249] on input "700" at bounding box center [348, 257] width 39 height 33
drag, startPoint x: 295, startPoint y: 277, endPoint x: 280, endPoint y: 265, distance: 18.8
click at [294, 276] on div "服務名稱/代號 洗剪(101) 服務名稱/代號 價格 700 價格 洗-1 洗-1 第三方卡券 第三方卡券" at bounding box center [363, 275] width 438 height 69
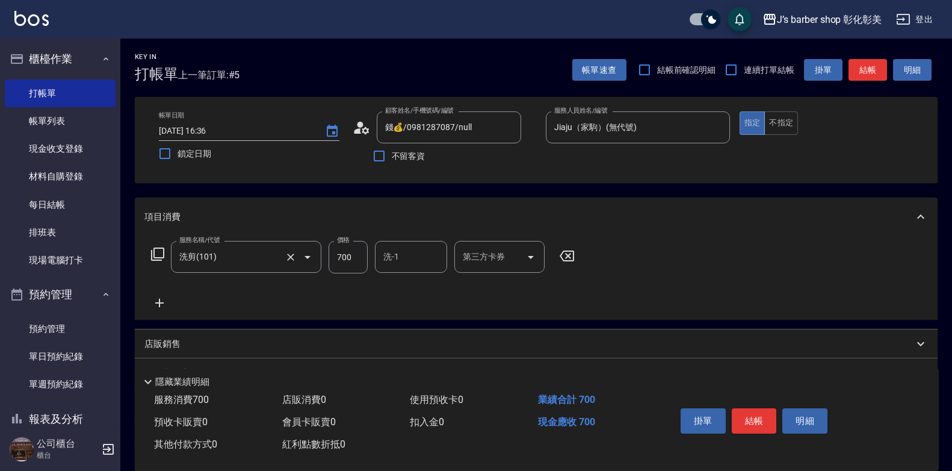
click at [271, 256] on input "洗剪(101)" at bounding box center [229, 256] width 106 height 21
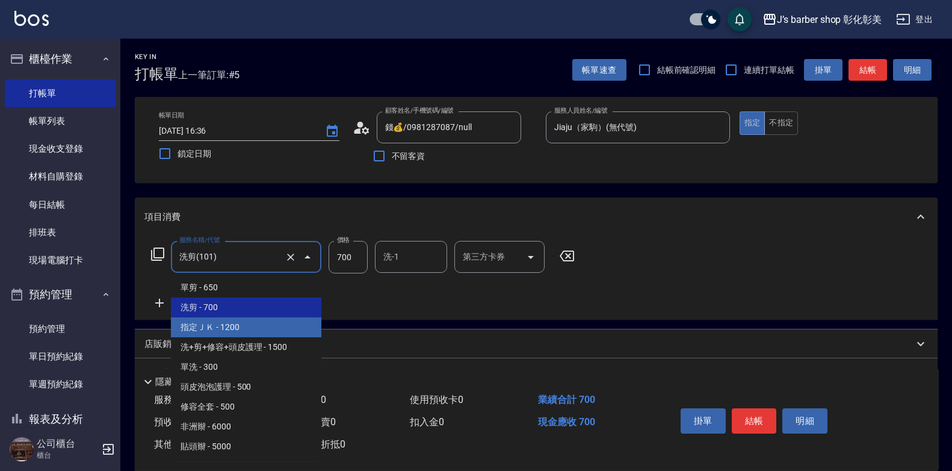
click at [253, 323] on span "指定ＪＫ - 1200" at bounding box center [246, 327] width 150 height 20
drag, startPoint x: 253, startPoint y: 323, endPoint x: 301, endPoint y: 288, distance: 59.8
click at [253, 323] on div "項目消費 服務名稱/代號 洗剪(101) 服務名稱/代號 價格 700 價格 洗-1 洗-1 第三方卡券 第三方卡券 店販銷售 服務人員姓名/編號 服務人員姓…" at bounding box center [536, 335] width 803 height 276
type input "指定ＪＫ(102)"
type input "1200"
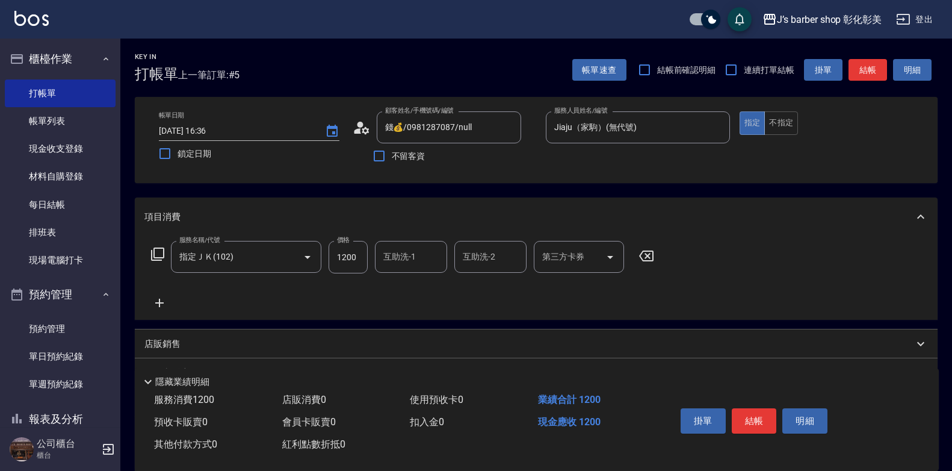
click at [421, 255] on input "互助洗-1" at bounding box center [410, 256] width 61 height 21
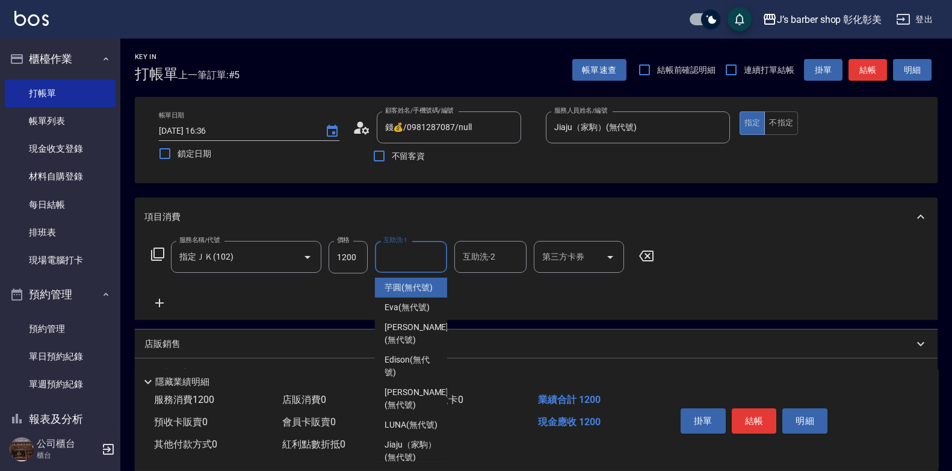
drag, startPoint x: 423, startPoint y: 293, endPoint x: 467, endPoint y: 244, distance: 66.5
click at [423, 292] on span "芋圓 (無代號)" at bounding box center [409, 287] width 48 height 13
type input "芋圓(無代號)"
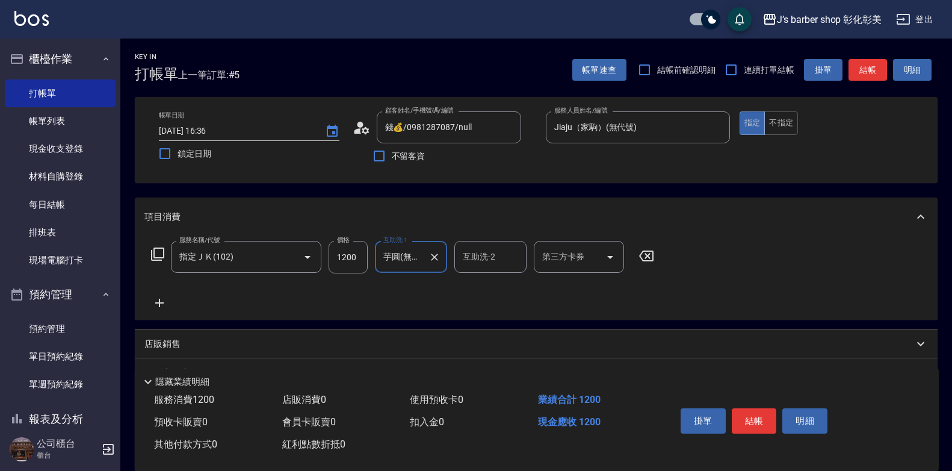
click at [484, 241] on div "服務名稱/代號 指定ＪＫ(102) 服務名稱/代號 價格 1200 價格 互助洗-1 芋圓(無代號) 互助洗-1 互助洗-2 互助洗-2 第三方卡券 第三方卡券" at bounding box center [536, 278] width 803 height 84
drag, startPoint x: 486, startPoint y: 243, endPoint x: 487, endPoint y: 250, distance: 7.3
click at [486, 244] on div "互助洗-2" at bounding box center [490, 257] width 72 height 32
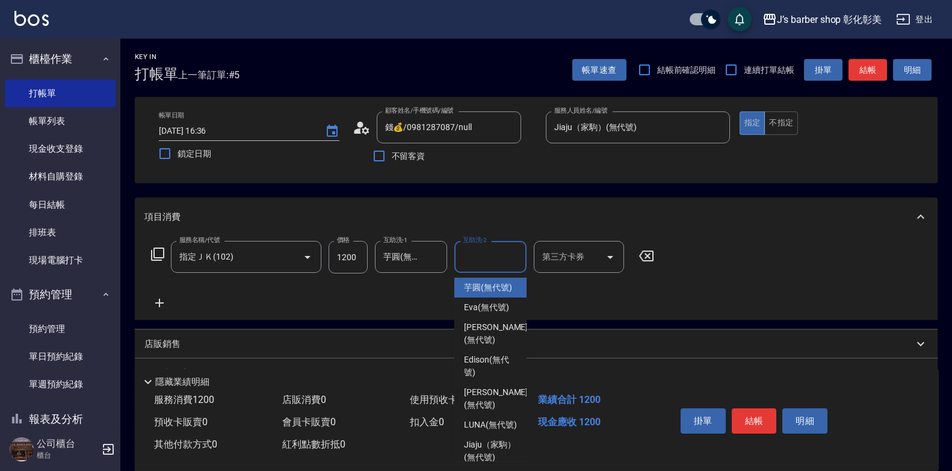
click at [504, 291] on span "芋圓 (無代號)" at bounding box center [488, 287] width 48 height 13
click at [504, 291] on div "服務名稱/代號 指定ＪＫ(102) 服務名稱/代號 價格 1200 價格 互助洗-1 芋圓(無代號) 互助洗-1 互助洗-2 互助洗-2 第三方卡券 第三方卡券" at bounding box center [402, 275] width 517 height 69
type input "芋圓(無代號)"
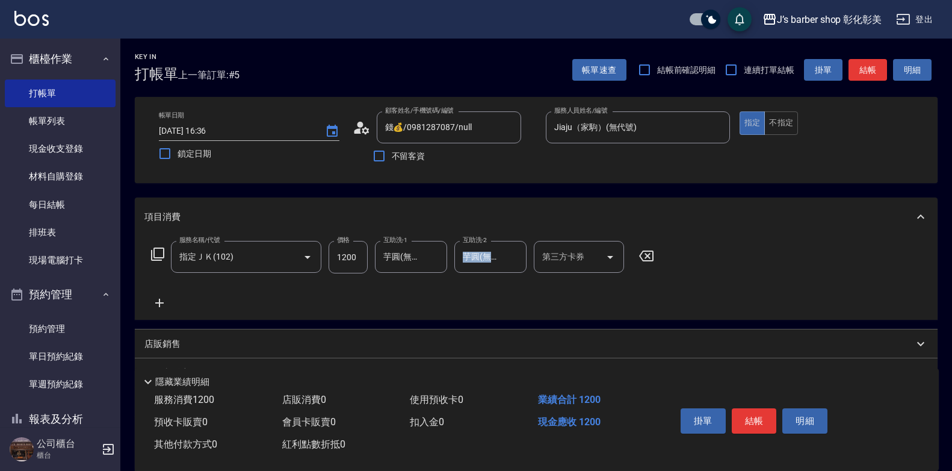
click at [751, 417] on button "結帳" at bounding box center [754, 420] width 45 height 25
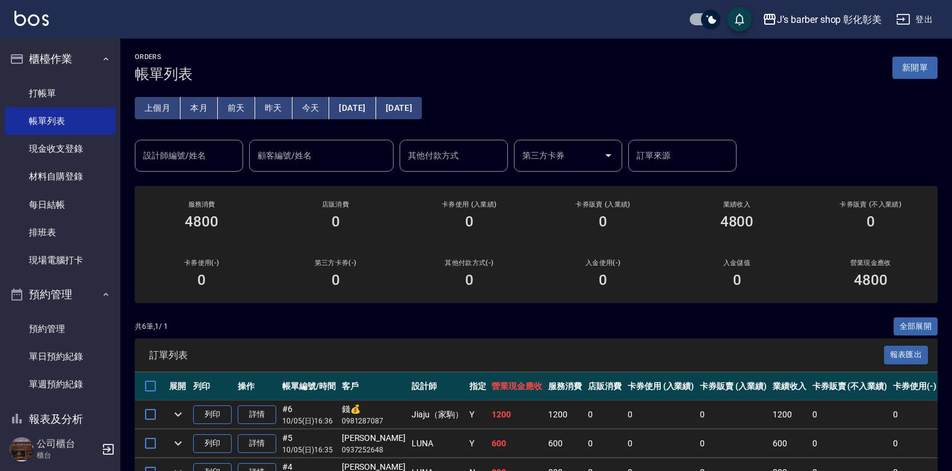
scroll to position [60, 0]
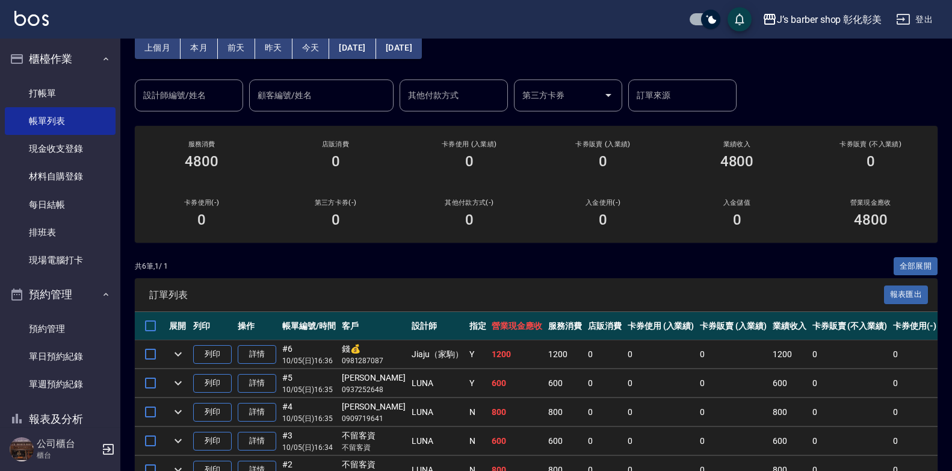
click at [182, 90] on div "設計師編號/姓名 設計師編號/姓名" at bounding box center [189, 95] width 108 height 32
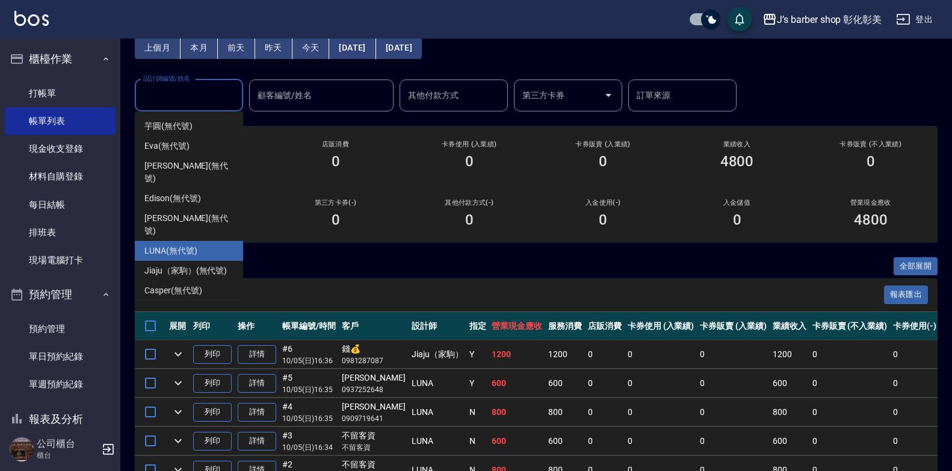
click at [171, 244] on span "LUNA (無代號)" at bounding box center [170, 250] width 53 height 13
type input "LUNA(無代號)"
click at [171, 228] on div "ORDERS 帳單列表 新開單 上個月 本月 [DATE] [DATE] [DATE] [DATE] [DATE] 設計師編號/姓名 [PERSON_NAME…" at bounding box center [476, 250] width 952 height 621
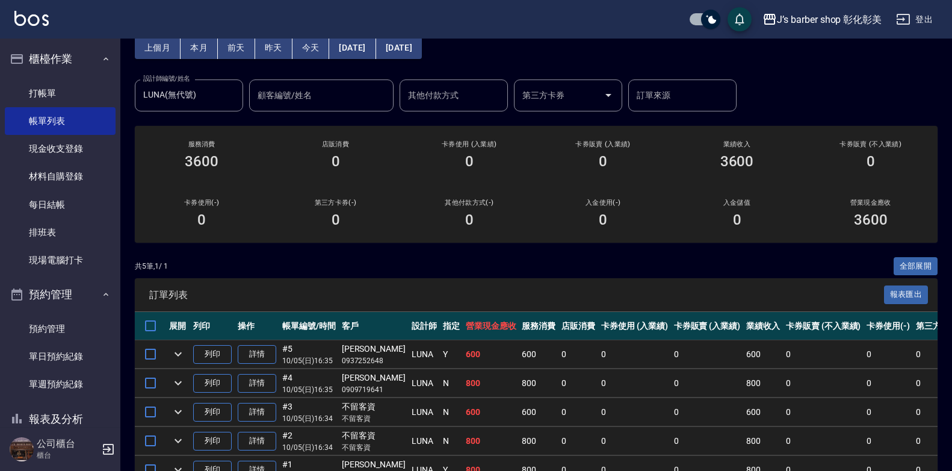
click at [238, 96] on button "Clear" at bounding box center [230, 95] width 17 height 17
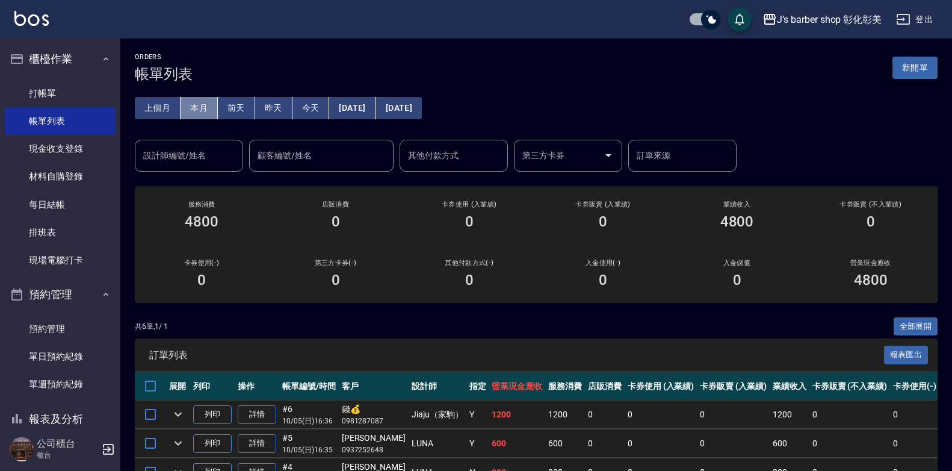
click at [196, 113] on button "本月" at bounding box center [199, 108] width 37 height 22
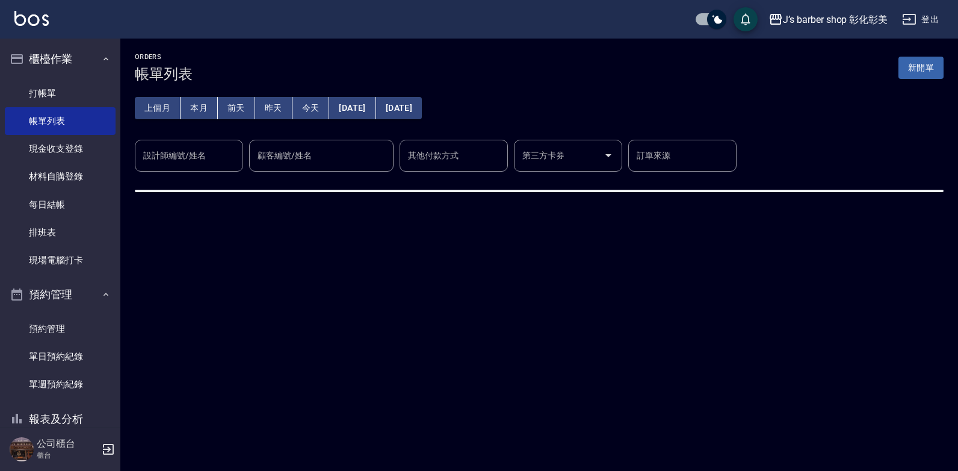
click at [226, 166] on input "設計師編號/姓名" at bounding box center [189, 155] width 98 height 21
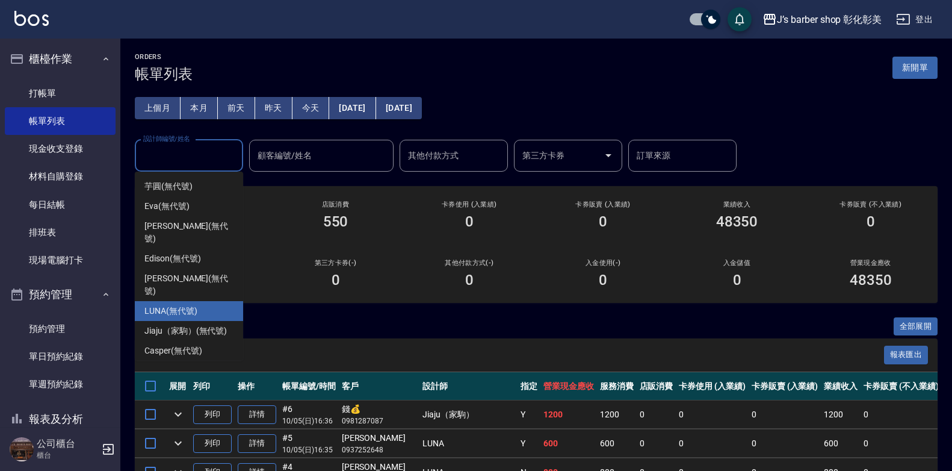
click at [214, 301] on div "LUNA (無代號)" at bounding box center [189, 311] width 108 height 20
type input "LUNA(無代號)"
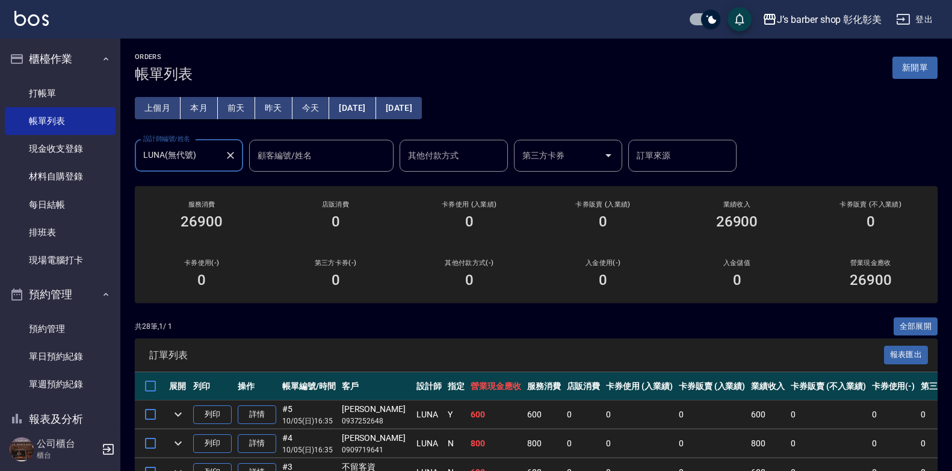
click at [232, 156] on icon "Clear" at bounding box center [230, 155] width 7 height 7
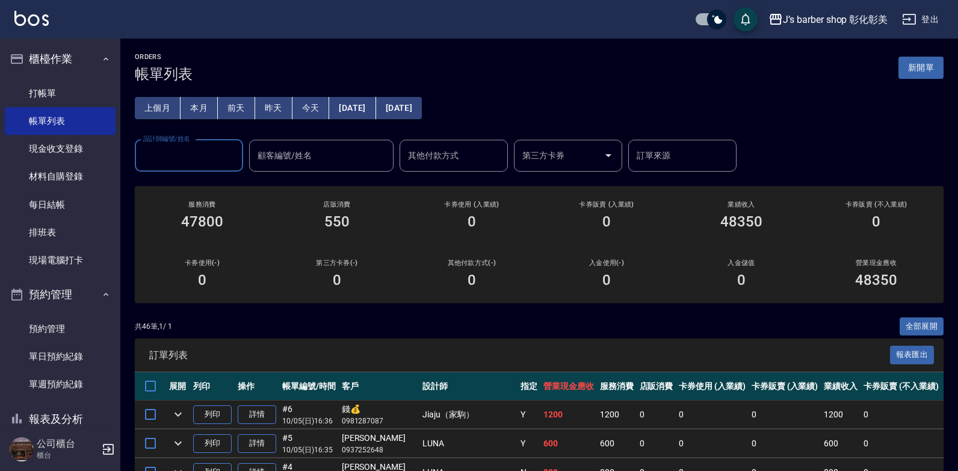
click at [203, 152] on input "設計師編號/姓名" at bounding box center [189, 155] width 98 height 21
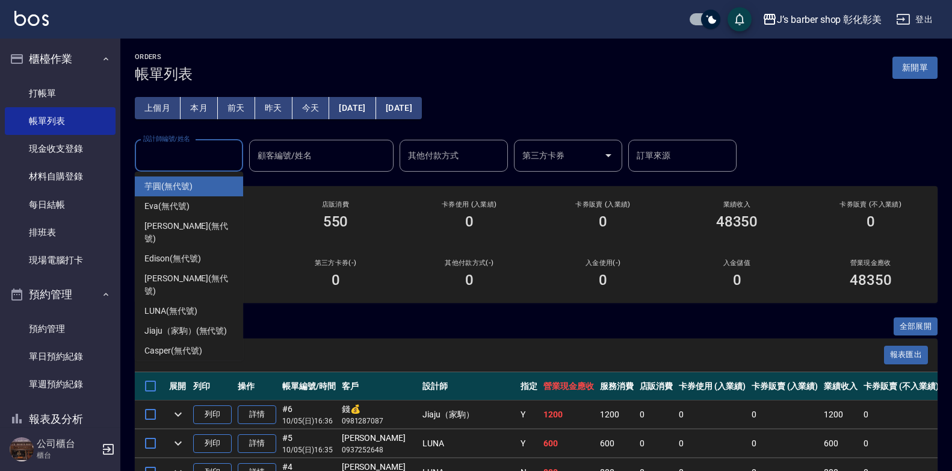
click at [206, 158] on input "設計師編號/姓名" at bounding box center [189, 155] width 98 height 21
click at [205, 150] on input "設計師編號/姓名" at bounding box center [189, 155] width 98 height 21
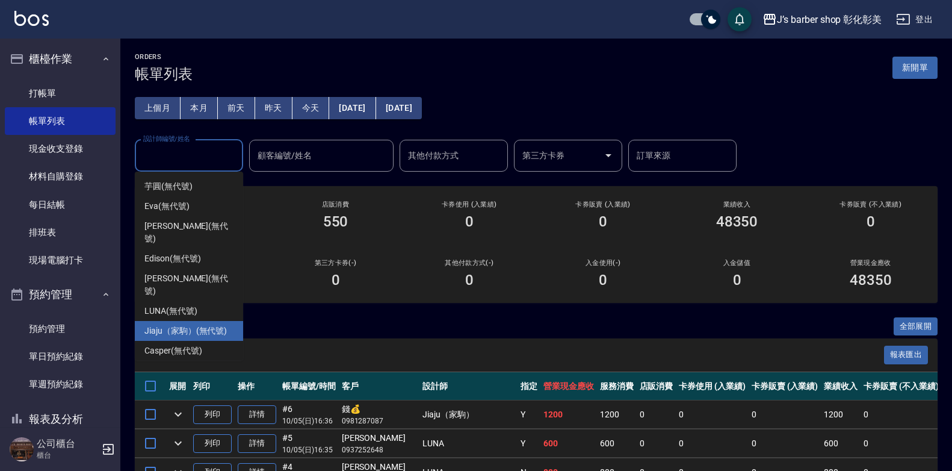
click at [219, 324] on span "Jiaju（家駒） (無代號)" at bounding box center [185, 330] width 82 height 13
type input "Jiaju（家駒）(無代號)"
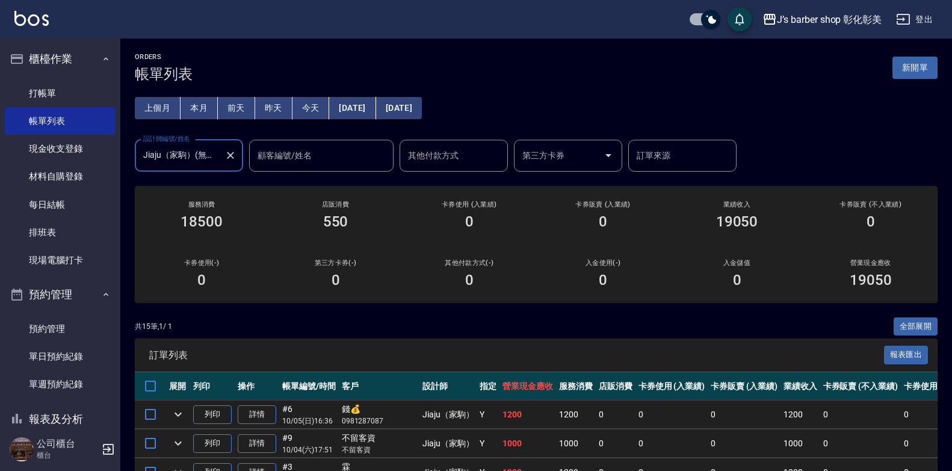
click at [232, 158] on icon "Clear" at bounding box center [231, 155] width 12 height 12
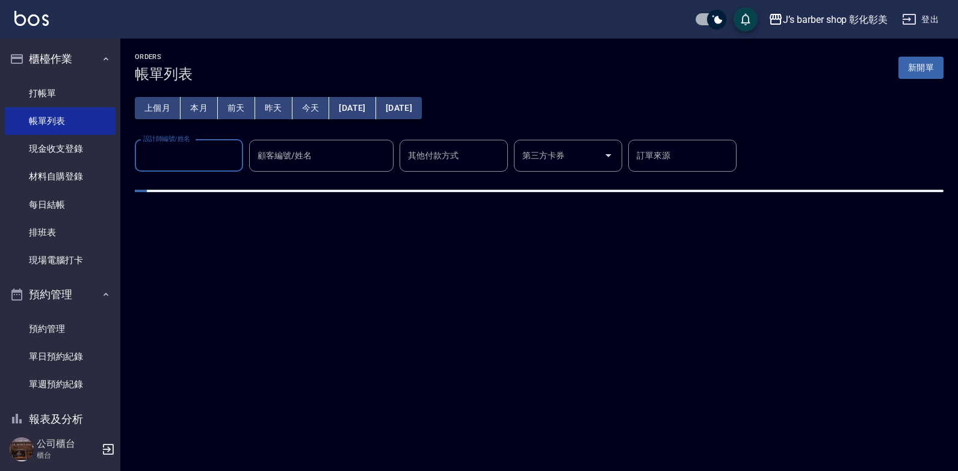
click at [215, 157] on input "設計師編號/姓名" at bounding box center [189, 155] width 98 height 21
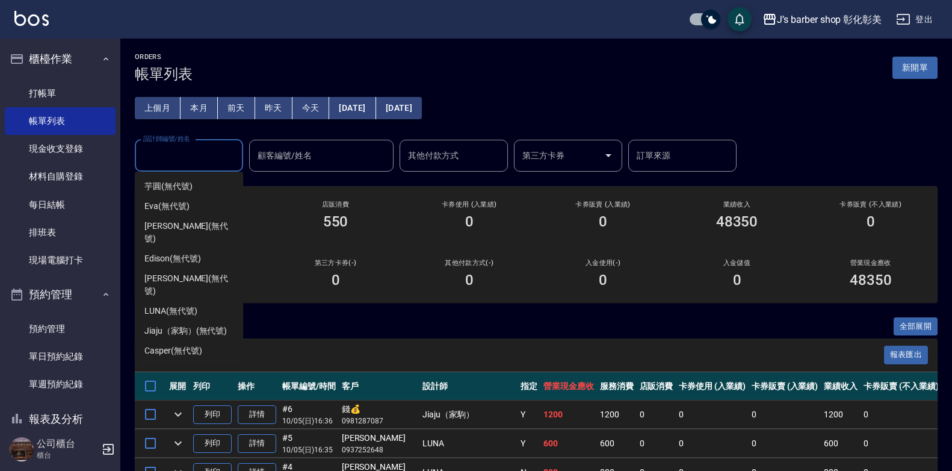
click at [207, 364] on span "[PERSON_NAME](老派） (無代號)" at bounding box center [188, 376] width 89 height 25
type input "[PERSON_NAME](老派）(無代號)"
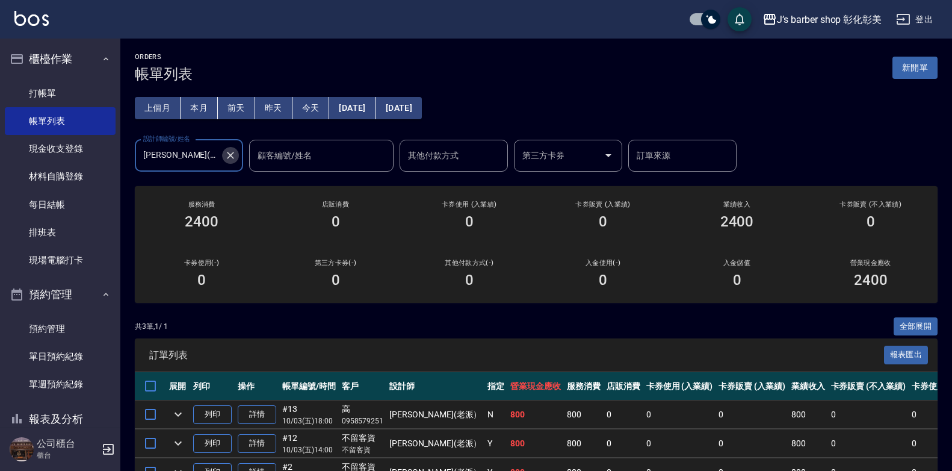
click at [234, 155] on icon "Clear" at bounding box center [231, 155] width 12 height 12
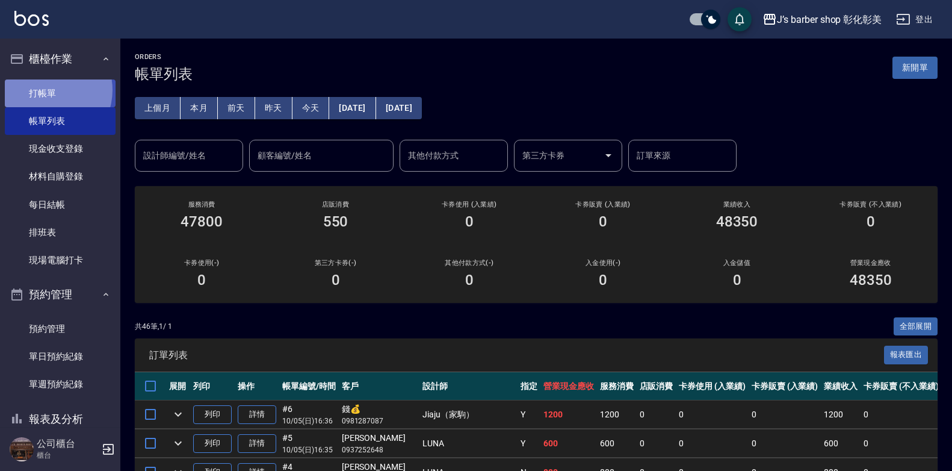
click at [46, 90] on link "打帳單" at bounding box center [60, 93] width 111 height 28
